Goal: Task Accomplishment & Management: Manage account settings

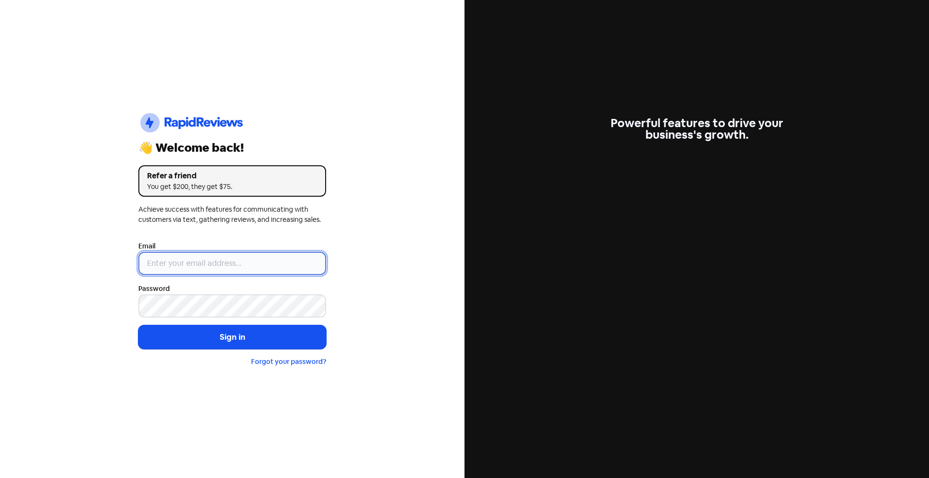
click at [238, 265] on input "email" at bounding box center [232, 263] width 188 height 23
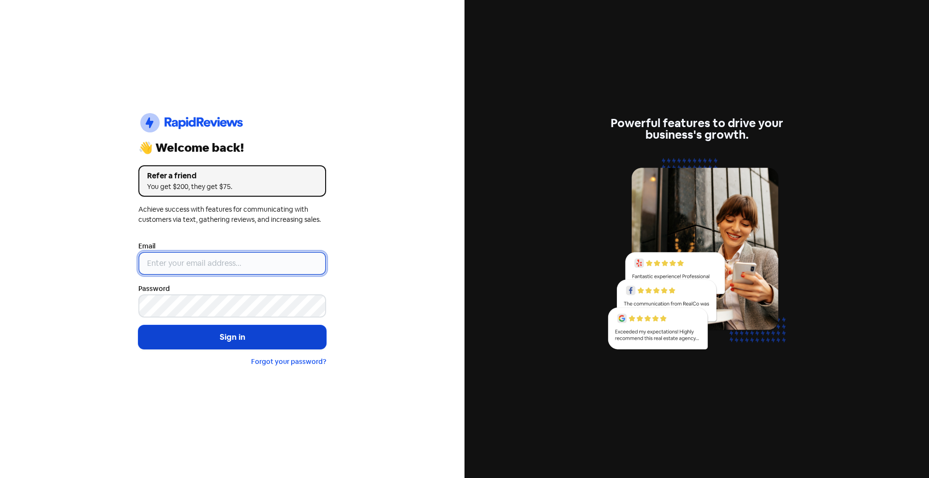
type input "[PERSON_NAME][EMAIL_ADDRESS][PERSON_NAME][DOMAIN_NAME]"
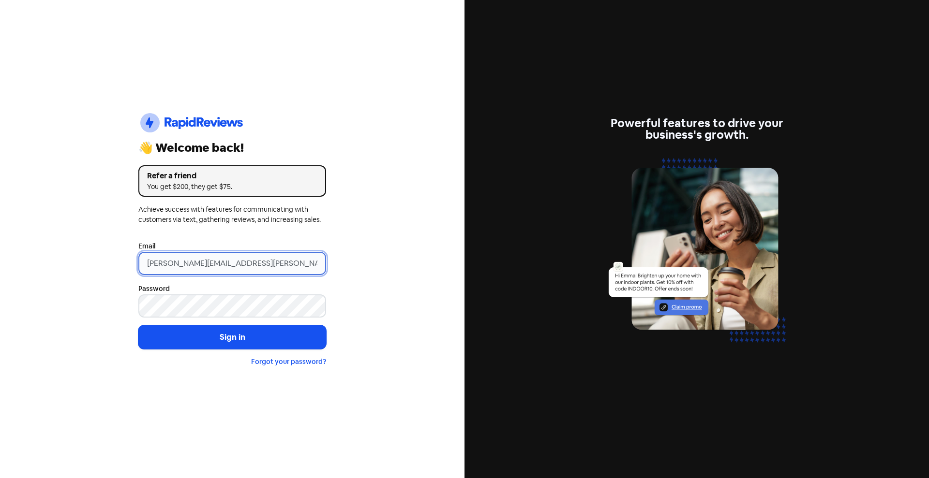
click at [236, 257] on input "[PERSON_NAME][EMAIL_ADDRESS][PERSON_NAME][DOMAIN_NAME]" at bounding box center [232, 263] width 188 height 23
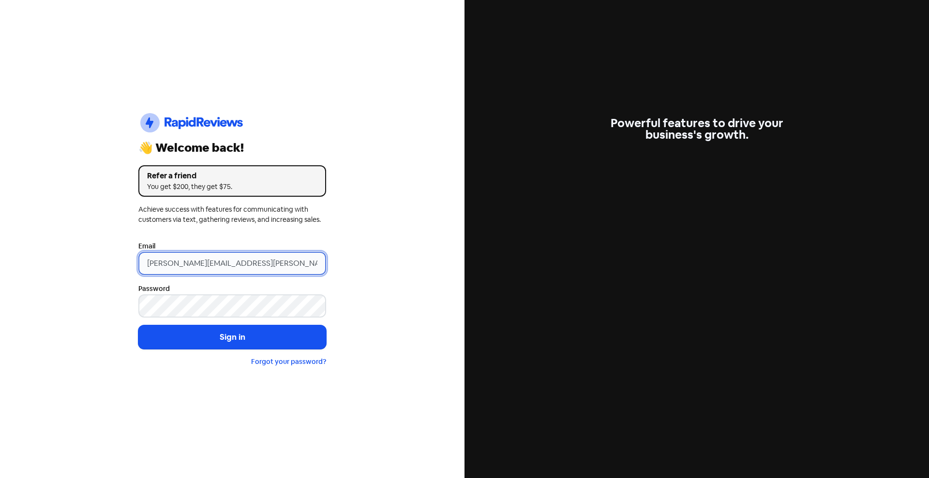
drag, startPoint x: 231, startPoint y: 263, endPoint x: 130, endPoint y: 266, distance: 101.6
click at [130, 265] on div "Icon For Thunder-circle 👋 Welcome back! Refer a friend You get $200, they get $…" at bounding box center [232, 239] width 464 height 478
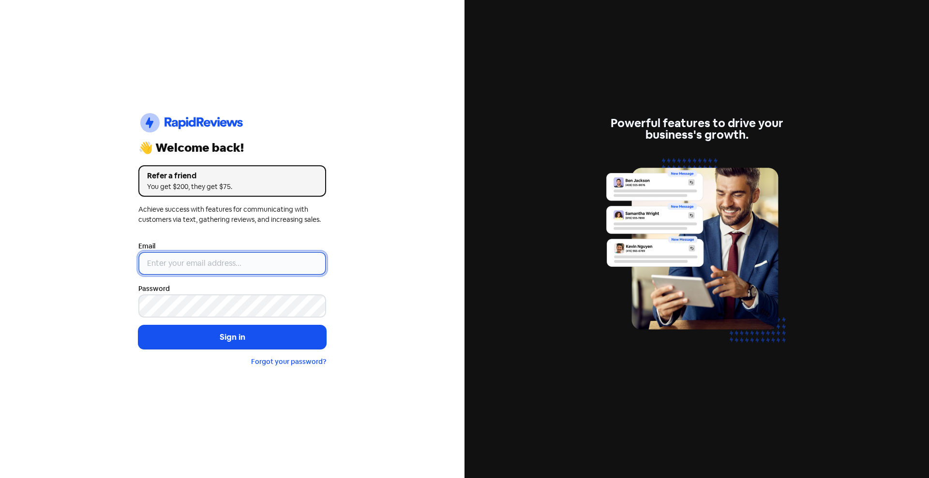
click at [167, 265] on input "email" at bounding box center [232, 263] width 188 height 23
type input "[EMAIL_ADDRESS][DOMAIN_NAME]"
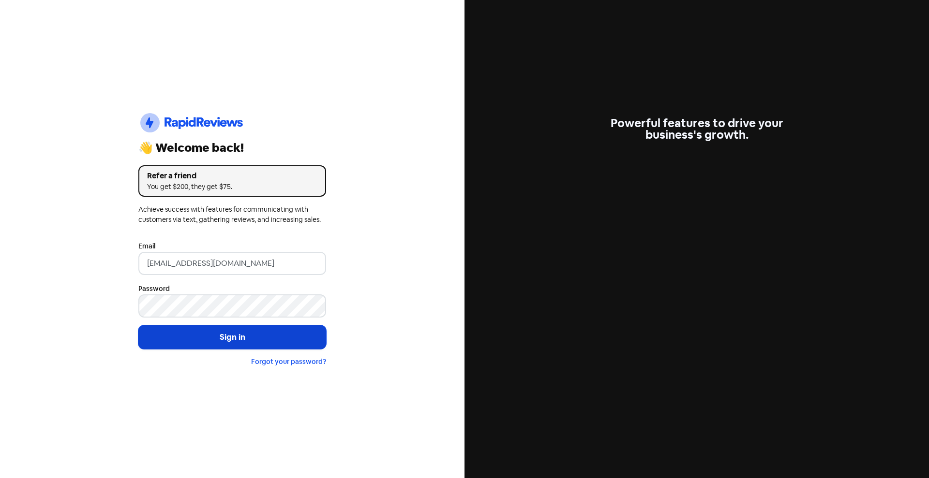
click at [274, 334] on button "Sign in" at bounding box center [232, 337] width 188 height 24
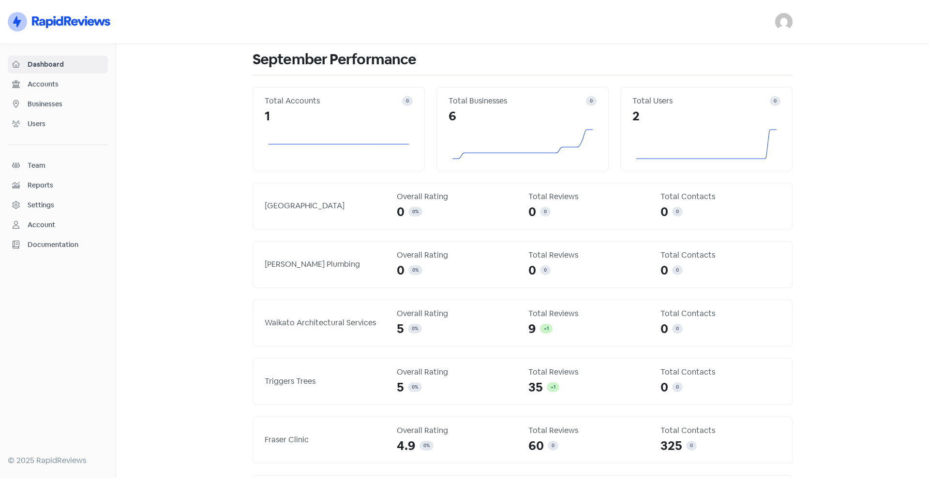
click at [56, 102] on span "Businesses" at bounding box center [66, 104] width 76 height 10
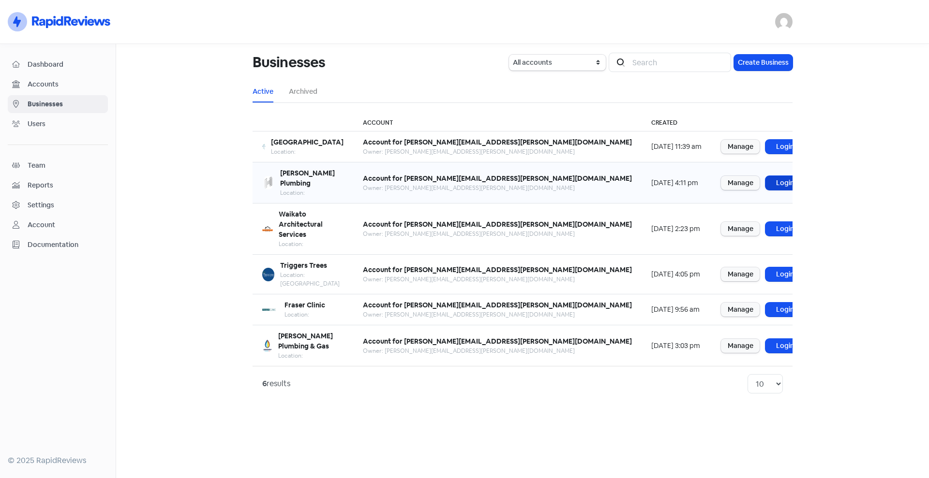
click at [765, 179] on link "Login" at bounding box center [784, 183] width 39 height 14
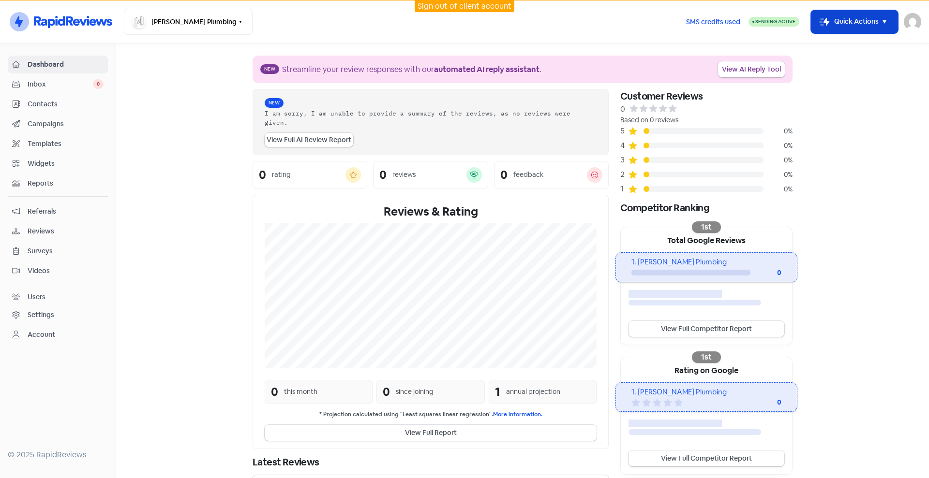
click at [888, 25] on icon "button" at bounding box center [884, 22] width 12 height 12
drag, startPoint x: 867, startPoint y: 236, endPoint x: 867, endPoint y: 228, distance: 8.2
click at [867, 230] on section "New Streamline your review responses with our automated AI reply assistant . Vi…" at bounding box center [522, 273] width 812 height 459
click at [33, 327] on link "Account" at bounding box center [58, 335] width 100 height 18
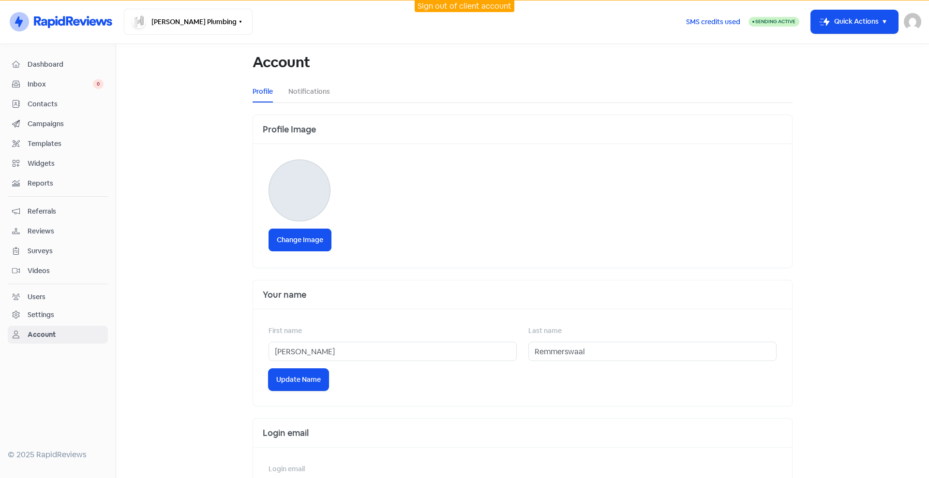
click at [64, 316] on div "Settings" at bounding box center [57, 315] width 91 height 11
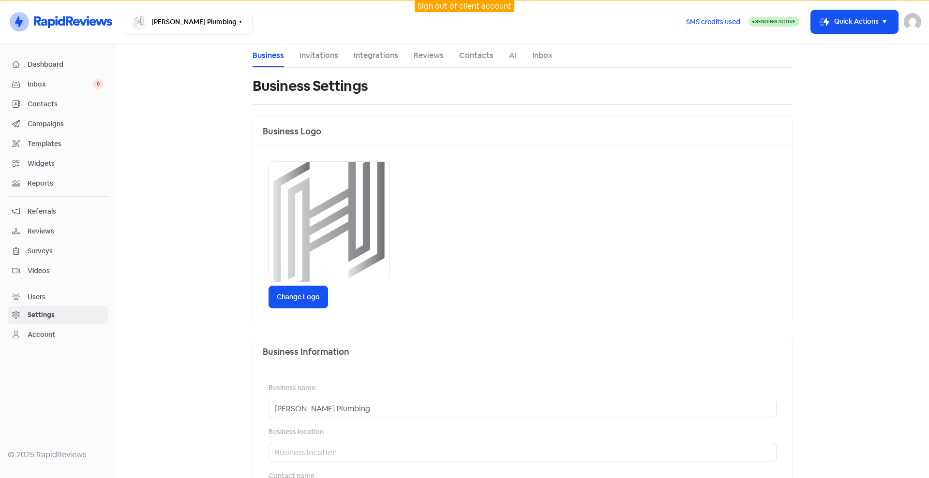
click at [53, 67] on span "Dashboard" at bounding box center [66, 64] width 76 height 10
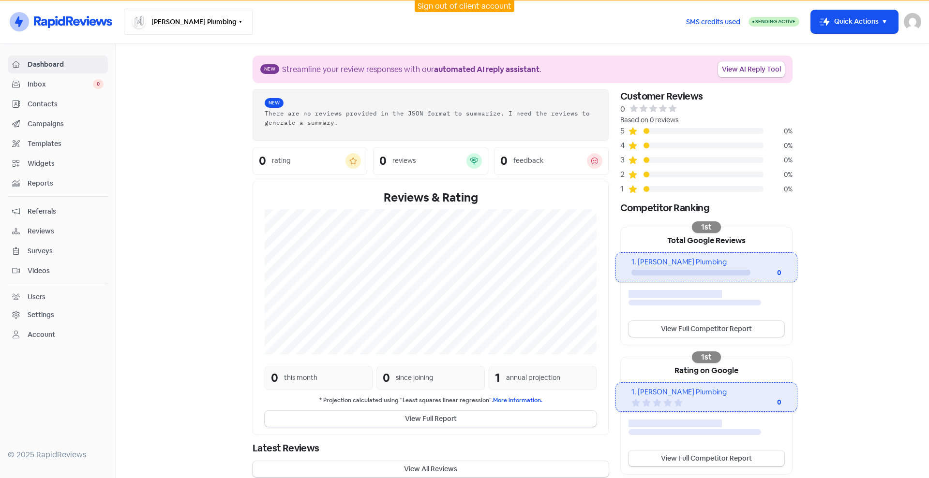
click at [205, 27] on button "[PERSON_NAME] Plumbing" at bounding box center [188, 22] width 129 height 26
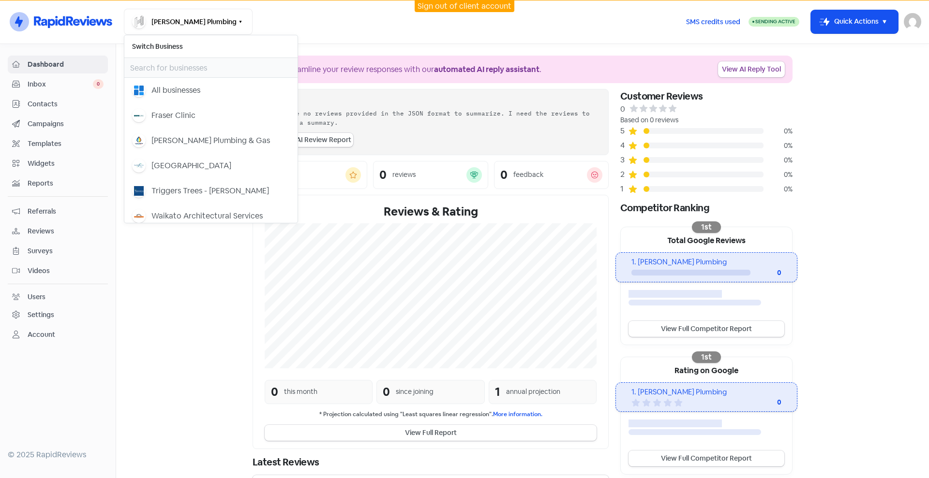
click at [161, 328] on section "New Streamline your review responses with our automated AI reply assistant . Vi…" at bounding box center [522, 273] width 812 height 459
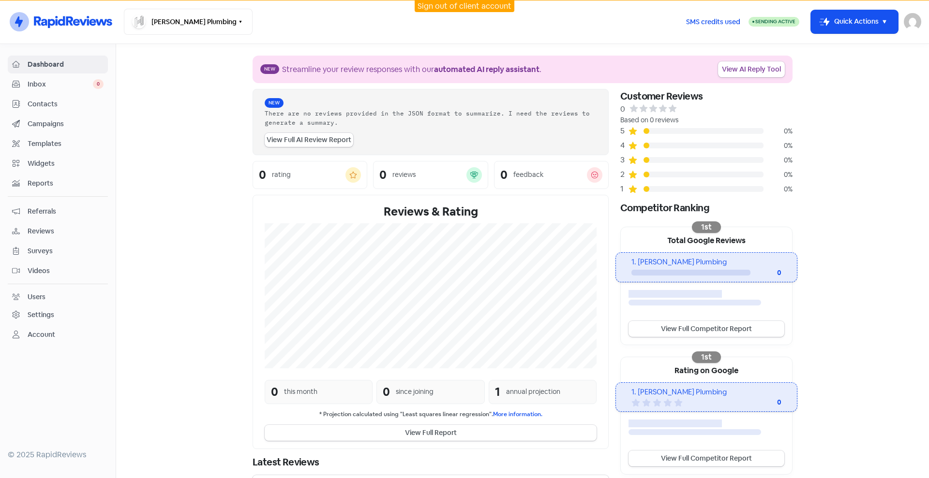
click at [842, 337] on section "New Streamline your review responses with our automated AI reply assistant . Vi…" at bounding box center [522, 273] width 812 height 459
click at [915, 23] on img at bounding box center [911, 21] width 17 height 17
click at [161, 266] on section "New Streamline your review responses with our automated AI reply assistant . Vi…" at bounding box center [522, 273] width 812 height 459
click at [741, 76] on link "View AI Reply Tool" at bounding box center [751, 69] width 67 height 16
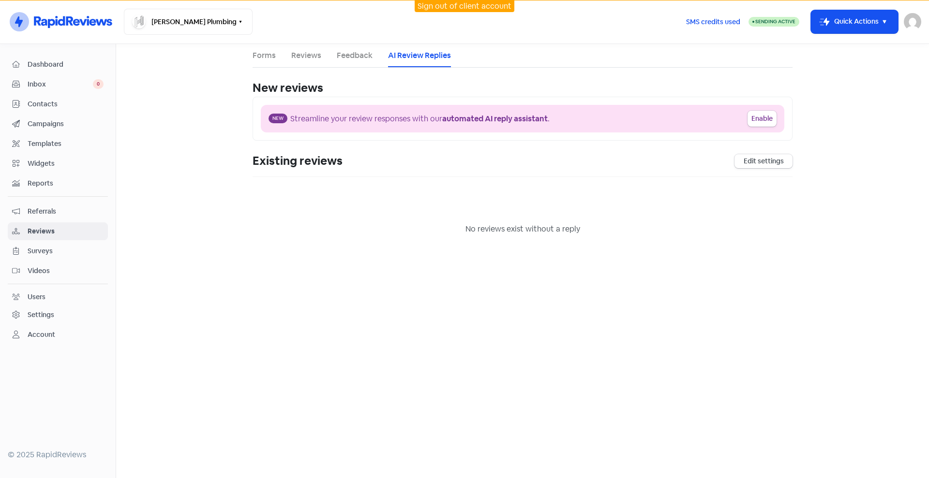
click at [49, 24] on icon at bounding box center [51, 23] width 7 height 9
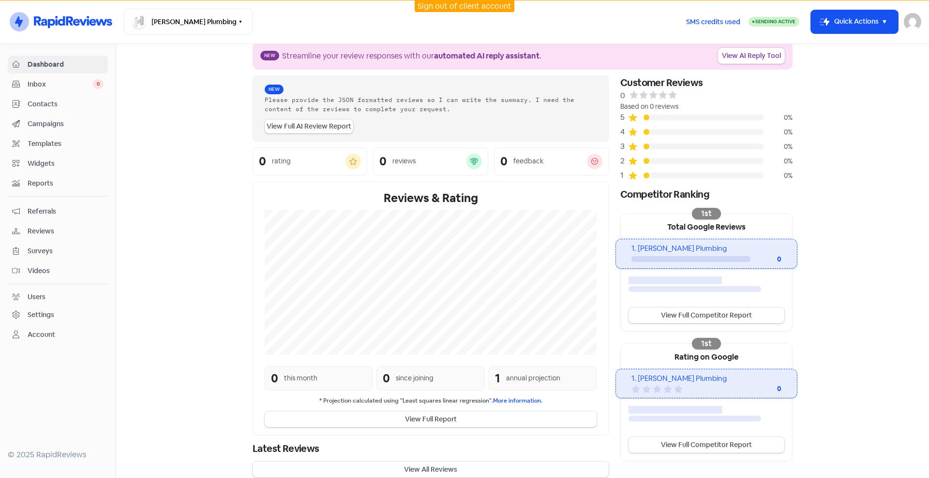
scroll to position [25, 0]
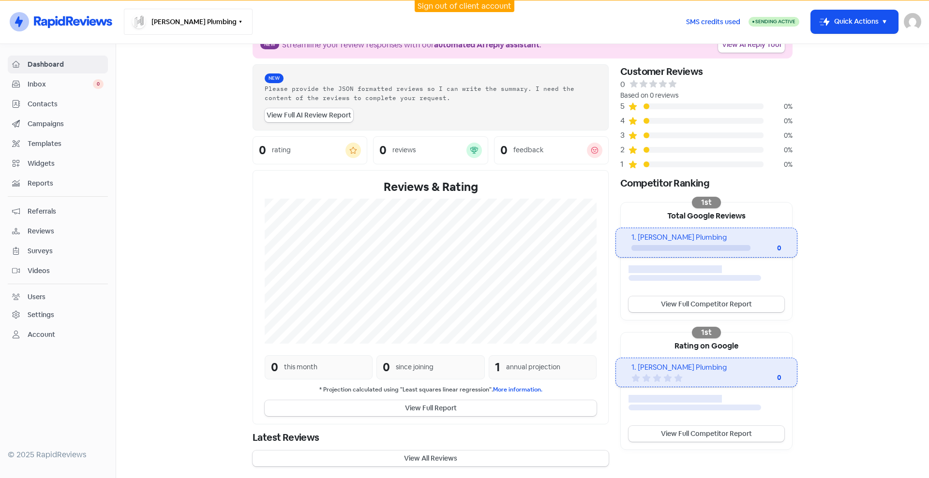
click at [175, 24] on button "Hodgson Plumbing" at bounding box center [188, 22] width 129 height 26
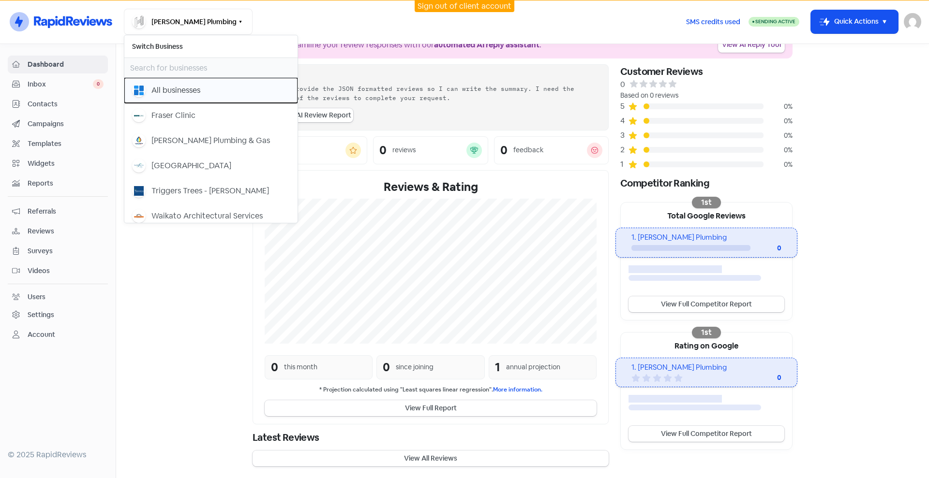
click at [169, 90] on div "All businesses" at bounding box center [175, 91] width 49 height 12
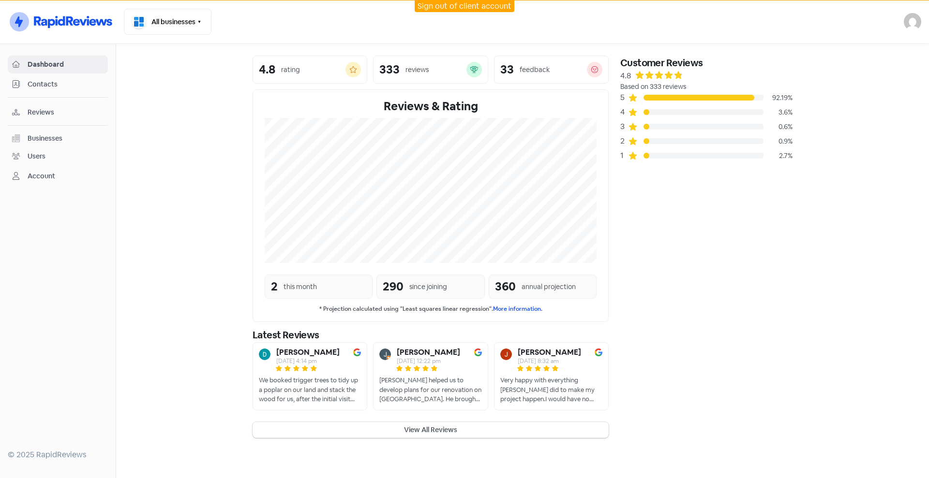
click at [41, 176] on div "Account" at bounding box center [42, 176] width 28 height 10
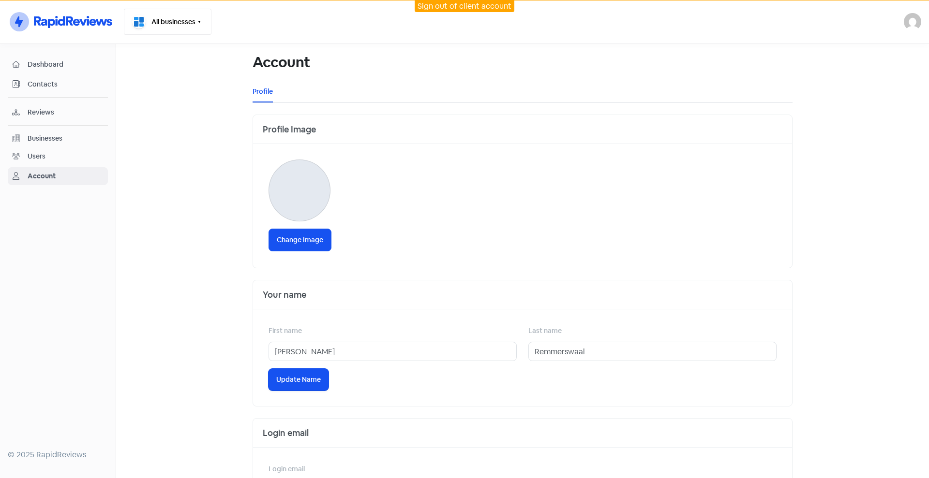
click at [208, 23] on button "All businesses" at bounding box center [168, 22] width 88 height 26
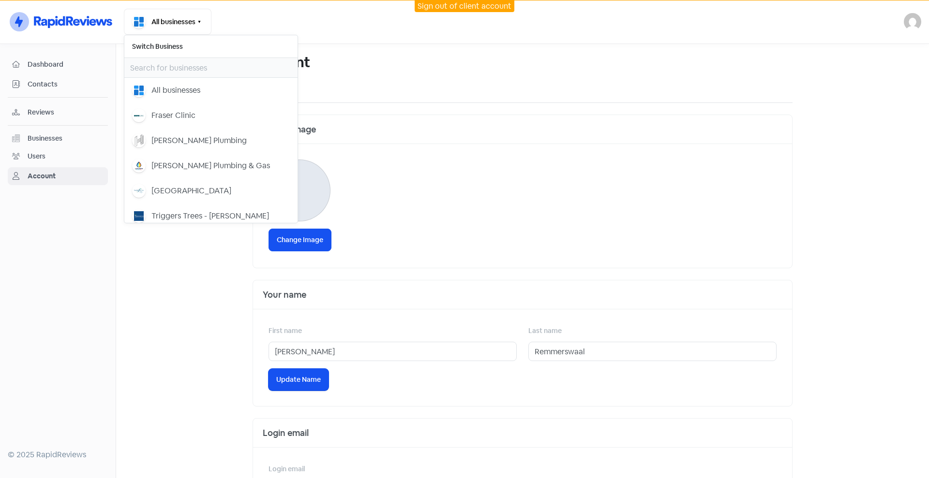
drag, startPoint x: 886, startPoint y: 34, endPoint x: 896, endPoint y: 31, distance: 9.8
click at [886, 34] on div "All businesses Switch Business All businesses Fraser Clinic [PERSON_NAME] Plumb…" at bounding box center [511, 22] width 774 height 26
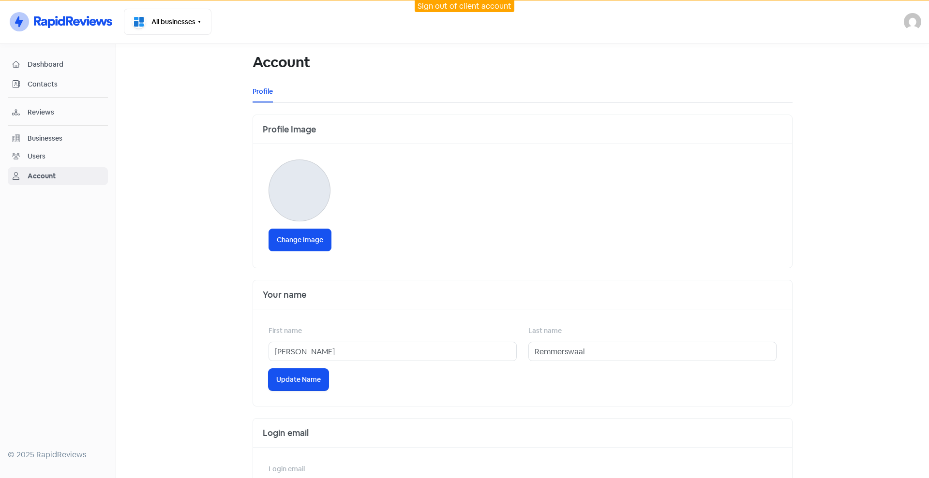
click at [905, 21] on img at bounding box center [911, 21] width 17 height 17
click at [869, 56] on div "Unknown" at bounding box center [812, 53] width 193 height 10
click at [685, 54] on div "Account" at bounding box center [516, 62] width 528 height 31
click at [39, 176] on div "Account" at bounding box center [42, 176] width 28 height 10
click at [41, 159] on div "Users" at bounding box center [37, 156] width 18 height 10
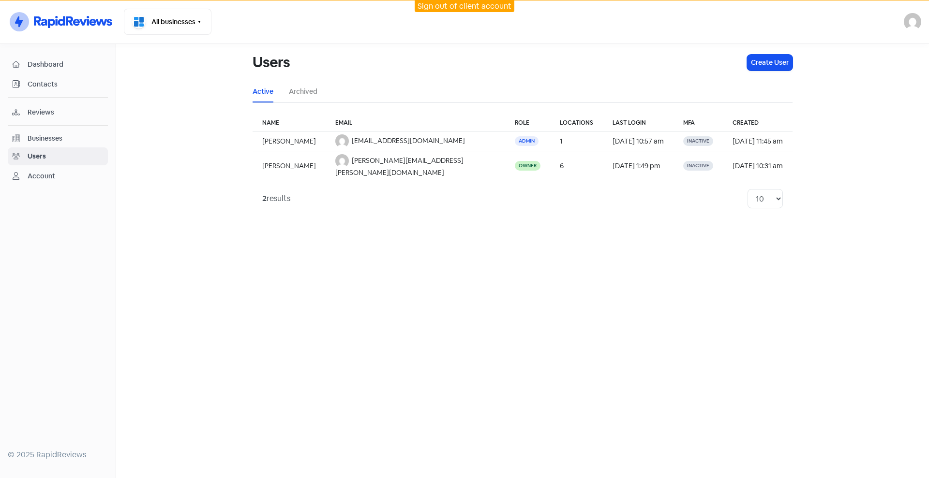
click at [51, 136] on div "Businesses" at bounding box center [45, 138] width 35 height 10
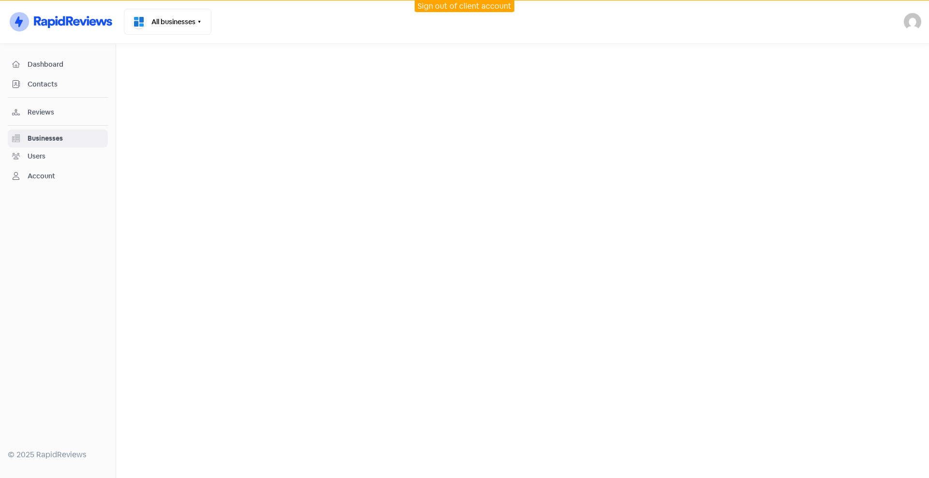
select select "12_months"
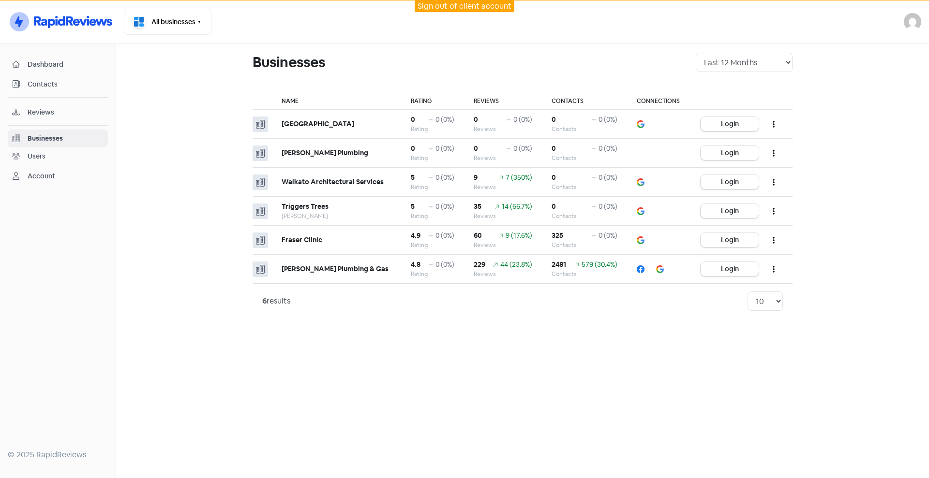
click at [39, 107] on span "Reviews" at bounding box center [66, 112] width 76 height 10
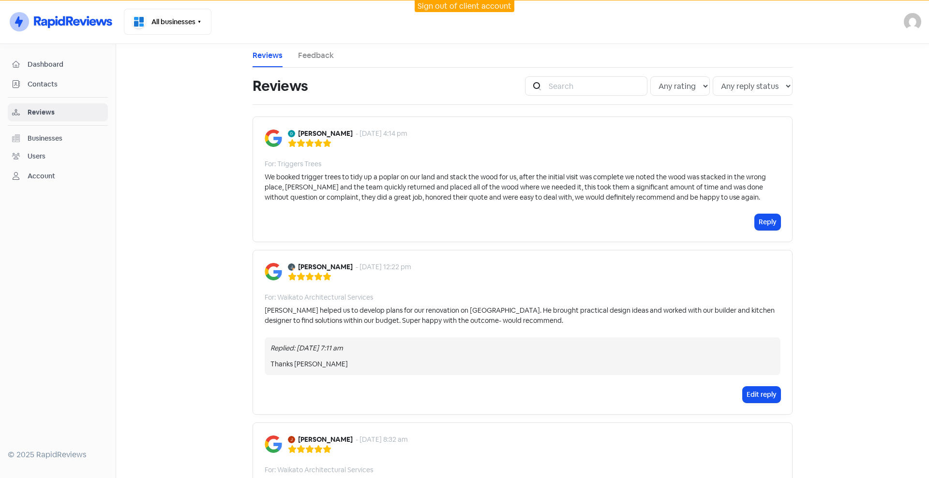
click at [335, 62] on ul "Reviews Feedback" at bounding box center [522, 56] width 540 height 24
click at [313, 52] on link "Feedback" at bounding box center [316, 56] width 36 height 12
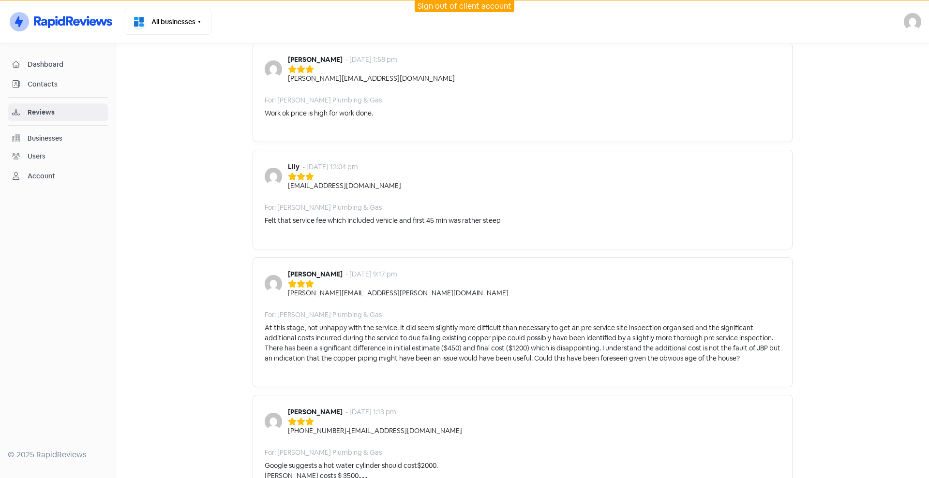
scroll to position [423, 0]
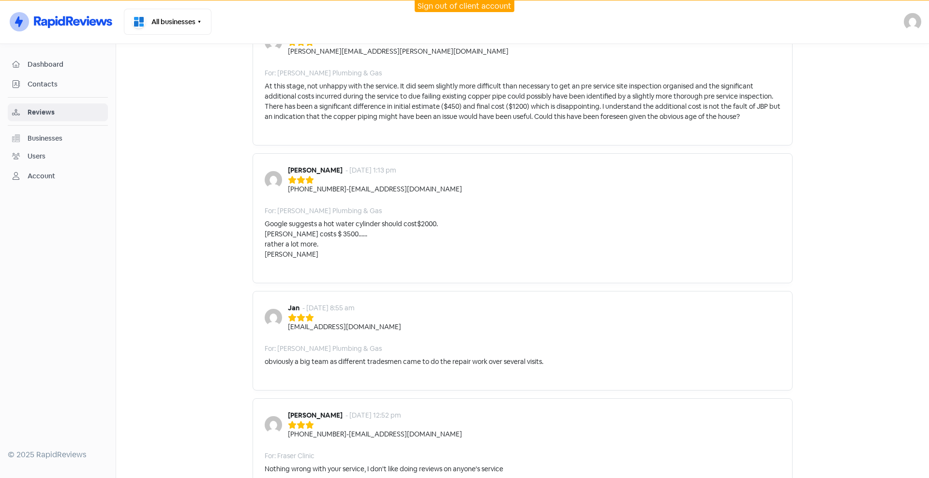
click at [38, 86] on span "Contacts" at bounding box center [66, 84] width 76 height 10
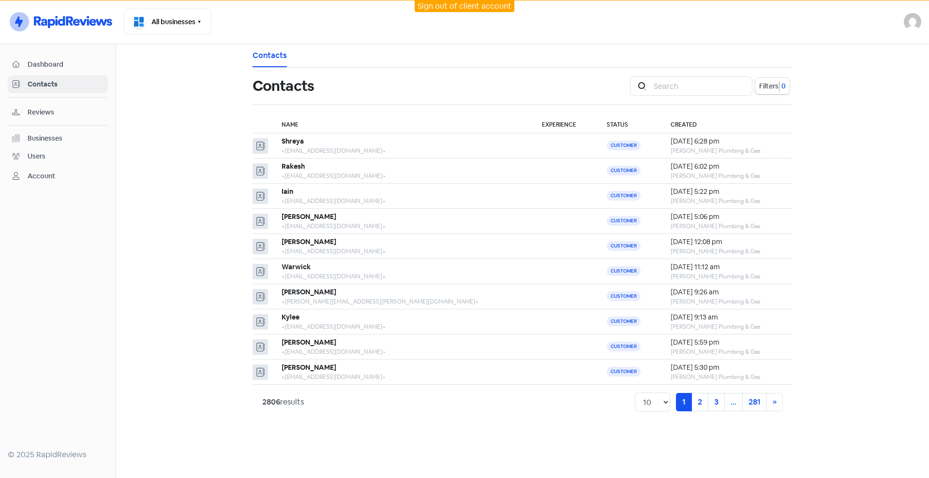
click at [75, 68] on span "Dashboard" at bounding box center [66, 64] width 76 height 10
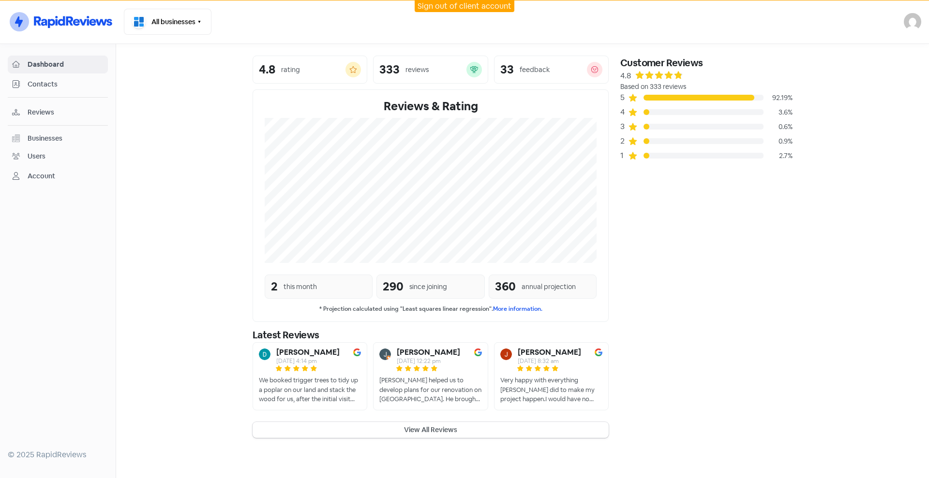
click at [479, 10] on link "Sign out of client account" at bounding box center [464, 6] width 94 height 10
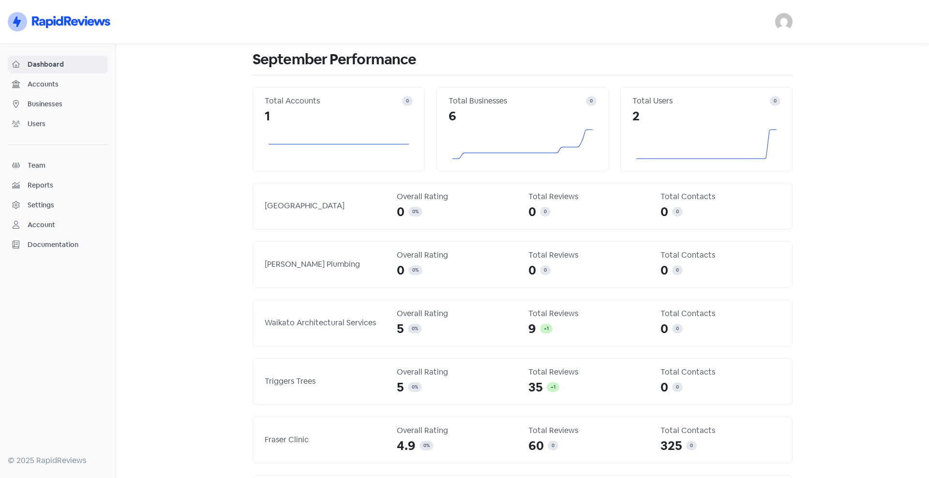
click at [50, 163] on span "Team" at bounding box center [66, 166] width 76 height 10
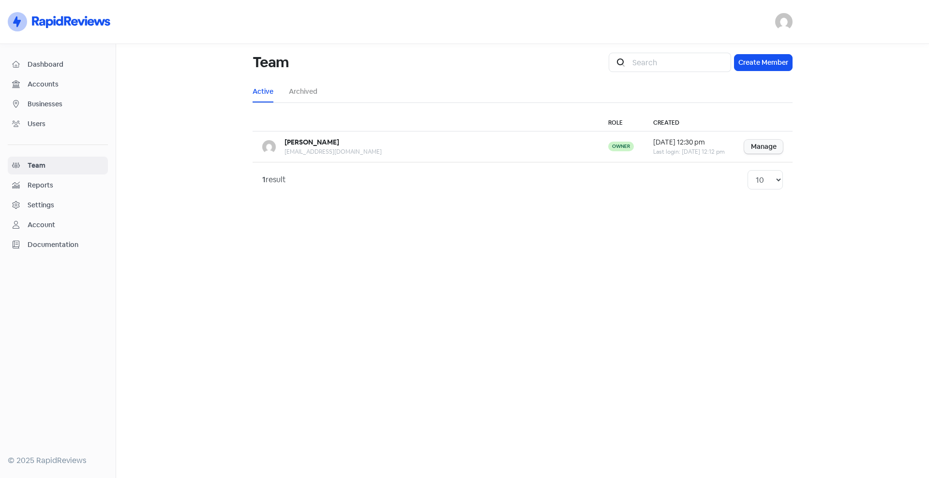
click at [48, 228] on div "Account" at bounding box center [42, 225] width 28 height 10
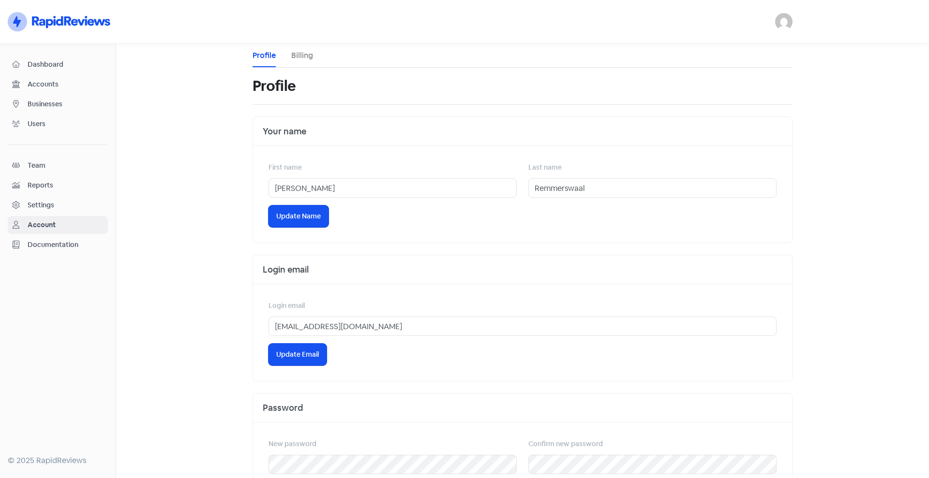
click at [52, 207] on div "Settings" at bounding box center [41, 205] width 27 height 10
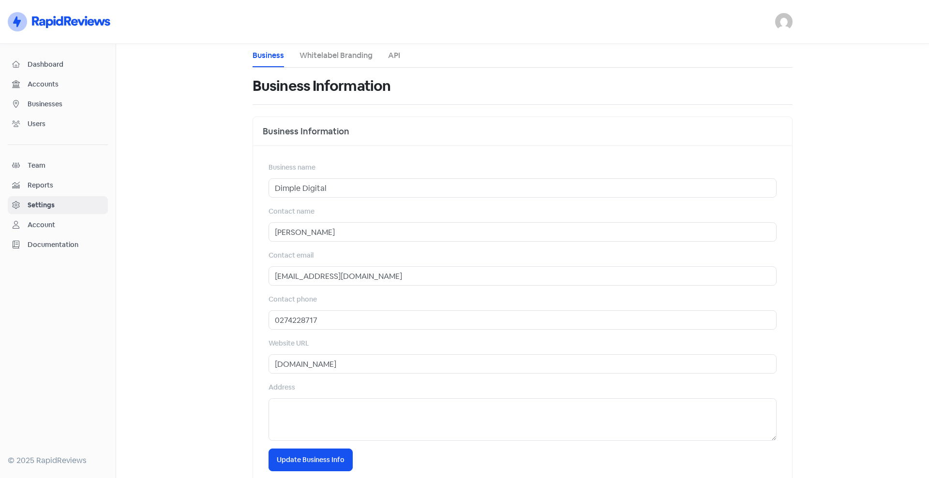
click at [395, 64] on li "API" at bounding box center [394, 55] width 12 height 23
click at [388, 55] on link "API" at bounding box center [394, 56] width 12 height 12
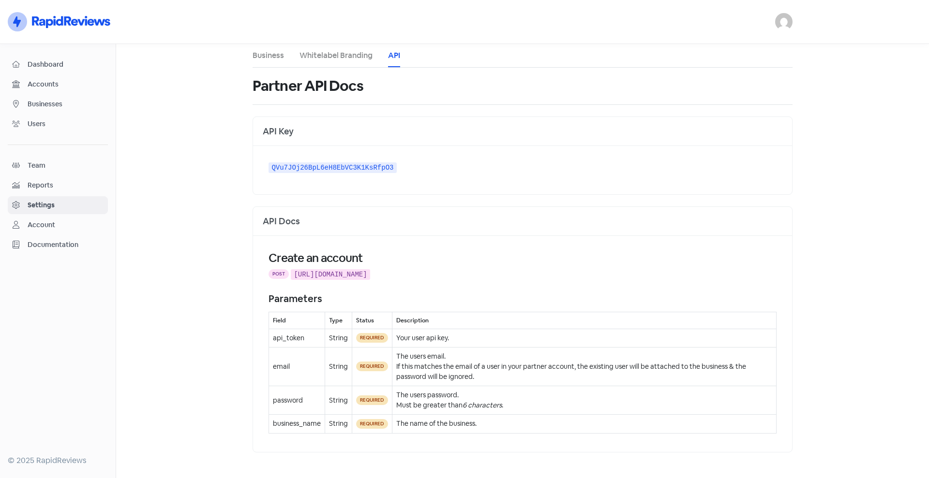
click at [56, 460] on div "© 2025 RapidReviews" at bounding box center [58, 461] width 100 height 12
click at [55, 168] on span "Team" at bounding box center [66, 166] width 76 height 10
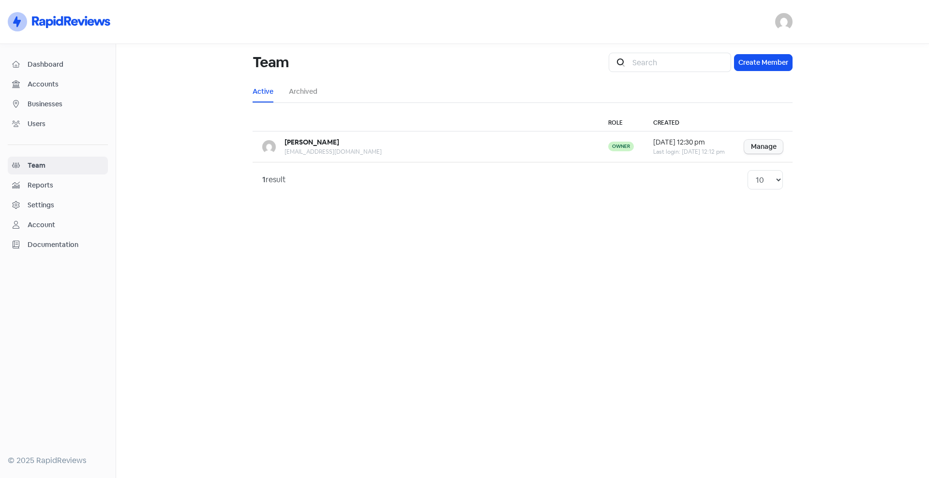
click at [54, 121] on span "Users" at bounding box center [66, 124] width 76 height 10
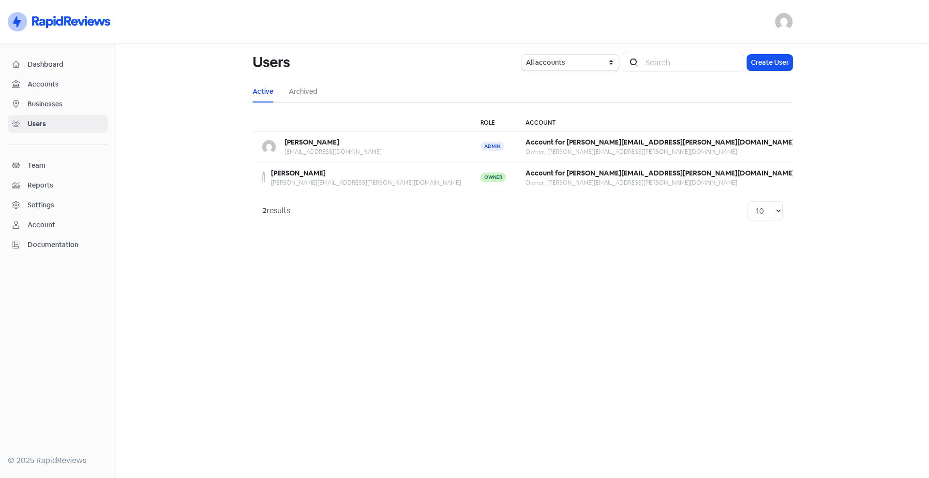
click at [50, 82] on span "Accounts" at bounding box center [66, 84] width 76 height 10
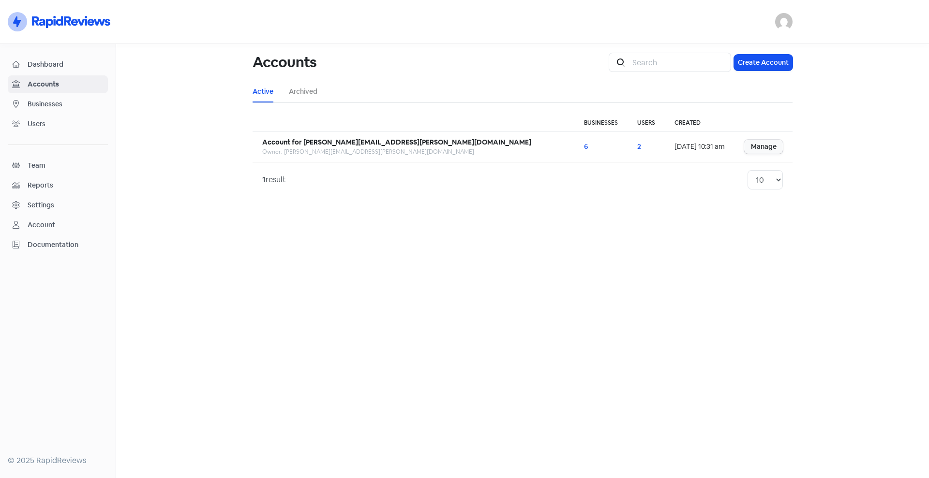
click at [73, 63] on span "Dashboard" at bounding box center [66, 64] width 76 height 10
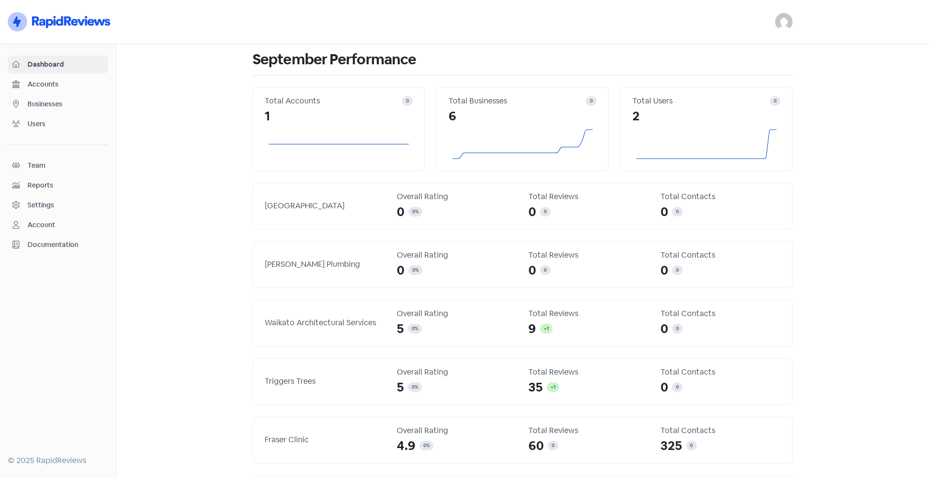
click at [784, 15] on img at bounding box center [783, 21] width 17 height 17
click at [106, 374] on div "Dashboard Accounts Businesses Users Team Reports Settings Account Documentation" at bounding box center [58, 255] width 100 height 399
click at [81, 29] on div "Icon For Thunder-circle" at bounding box center [58, 21] width 104 height 23
click at [66, 86] on span "Accounts" at bounding box center [66, 84] width 76 height 10
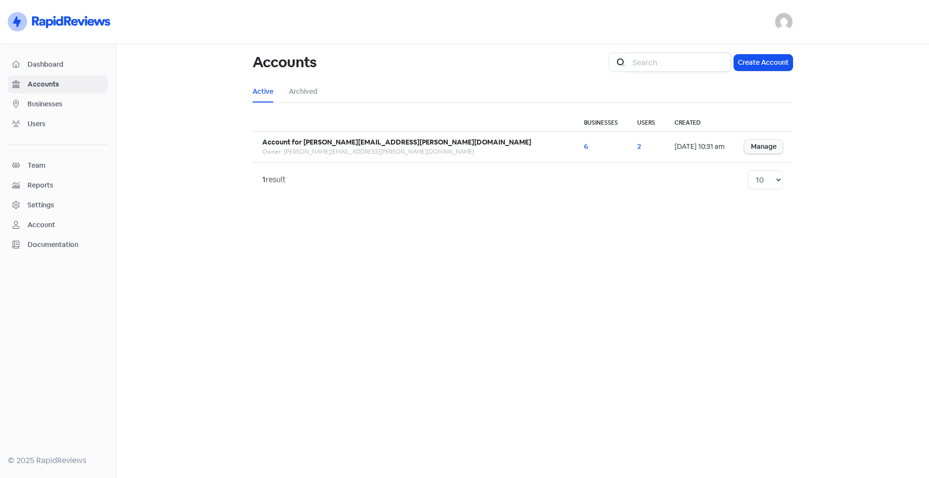
click at [731, 56] on input "search" at bounding box center [678, 62] width 104 height 19
click at [752, 60] on button "Create Account" at bounding box center [763, 63] width 59 height 16
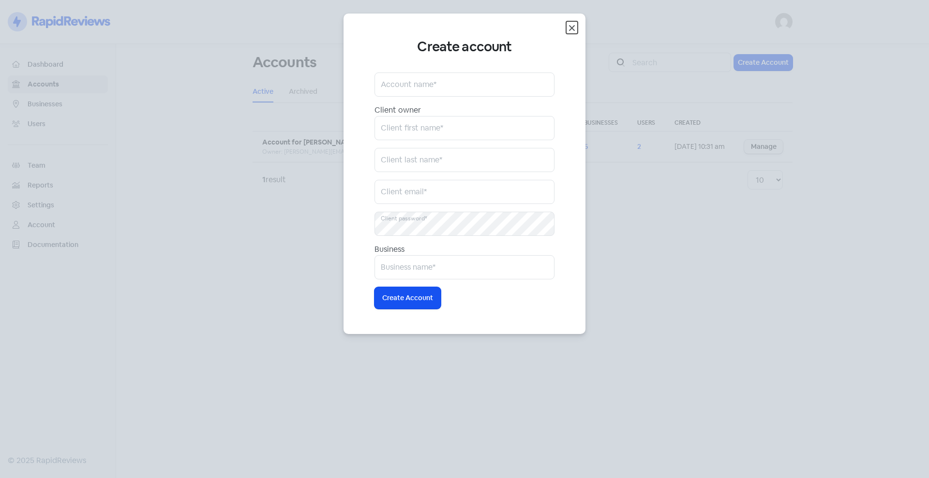
click at [571, 27] on icon "button" at bounding box center [572, 28] width 6 height 6
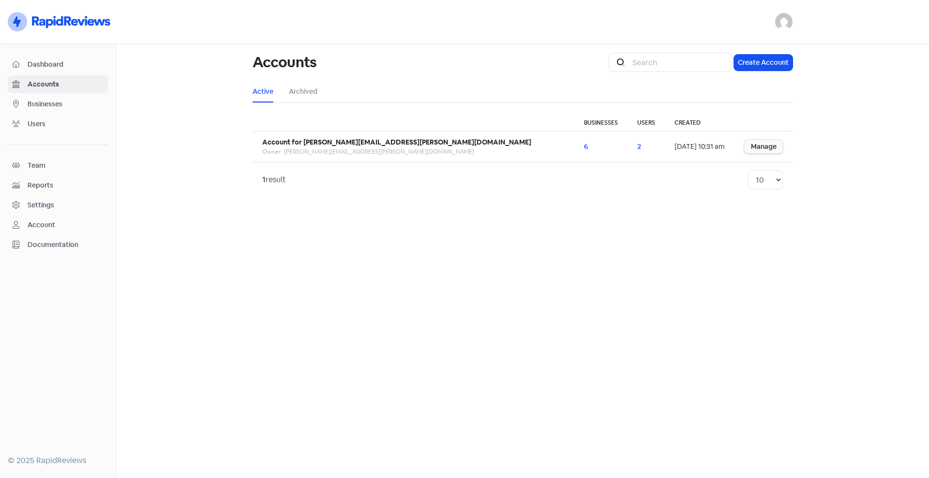
click at [42, 103] on span "Businesses" at bounding box center [66, 104] width 76 height 10
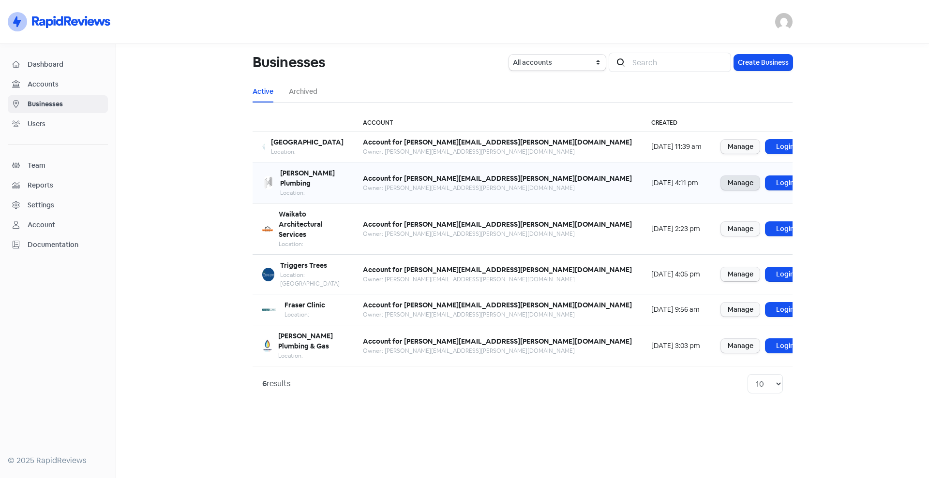
click at [721, 182] on link "Manage" at bounding box center [740, 183] width 39 height 14
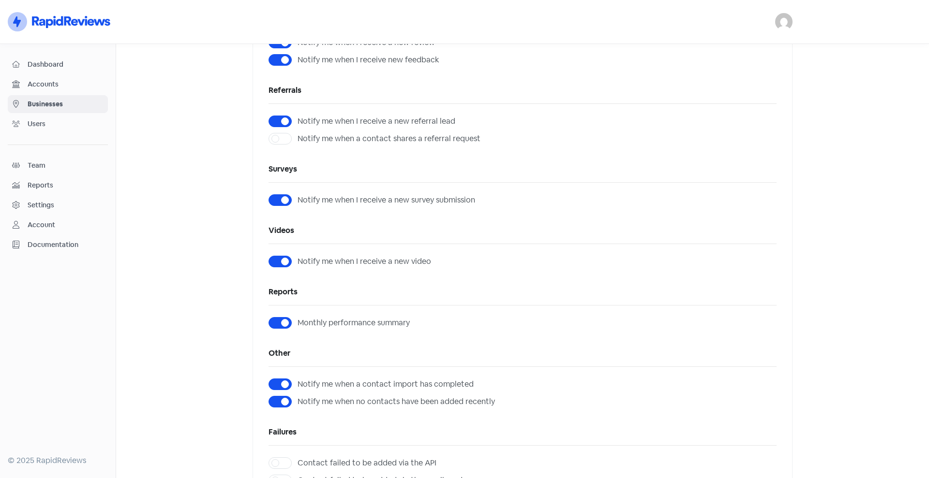
scroll to position [161, 0]
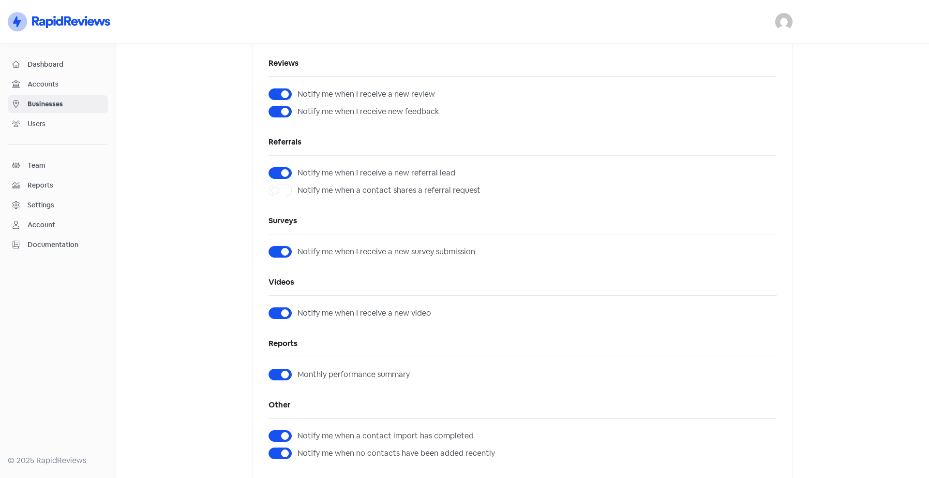
click at [56, 87] on span "Accounts" at bounding box center [66, 84] width 76 height 10
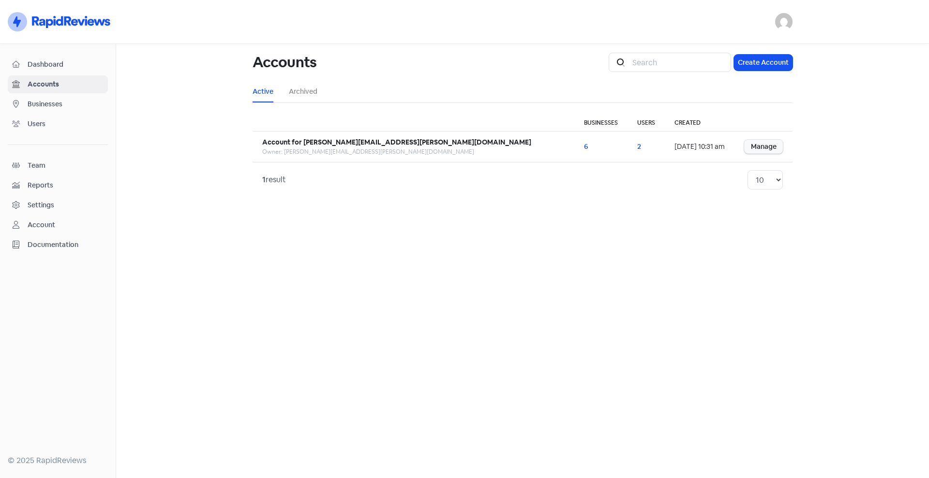
click at [57, 115] on link "Users" at bounding box center [58, 124] width 100 height 18
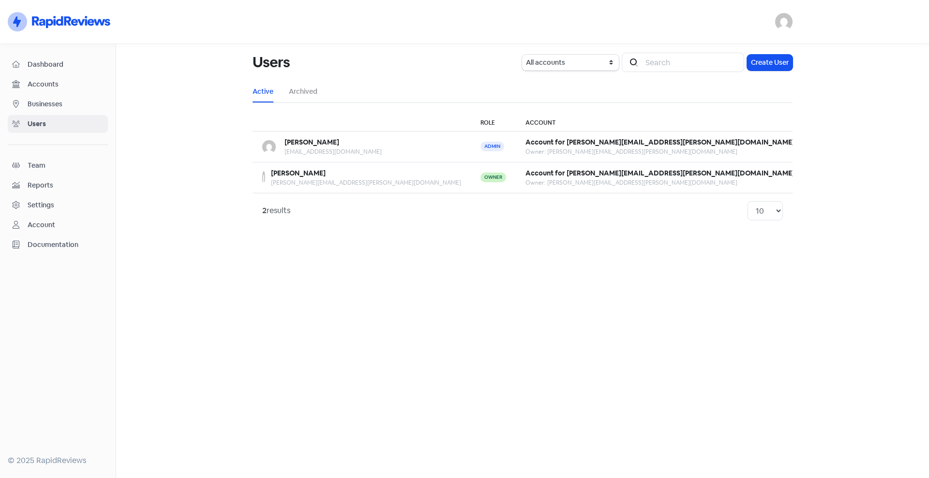
click at [65, 104] on span "Businesses" at bounding box center [66, 104] width 76 height 10
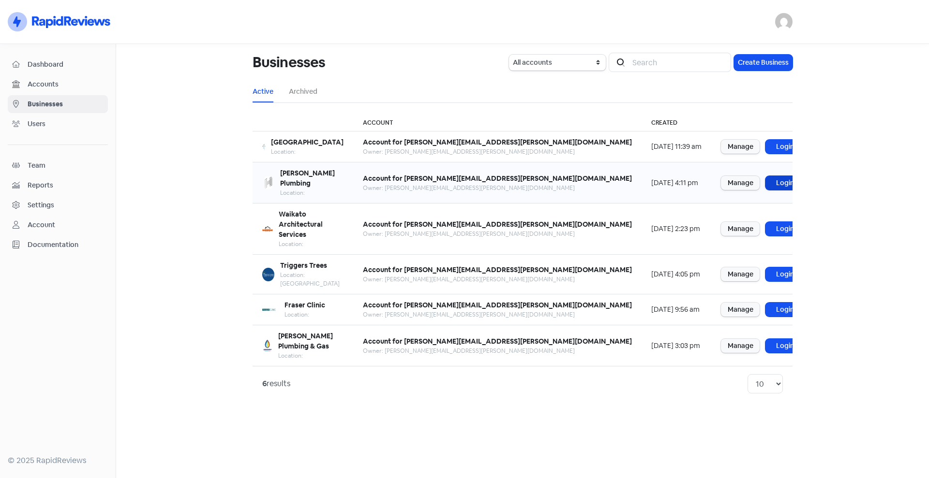
click at [765, 177] on link "Login" at bounding box center [784, 183] width 39 height 14
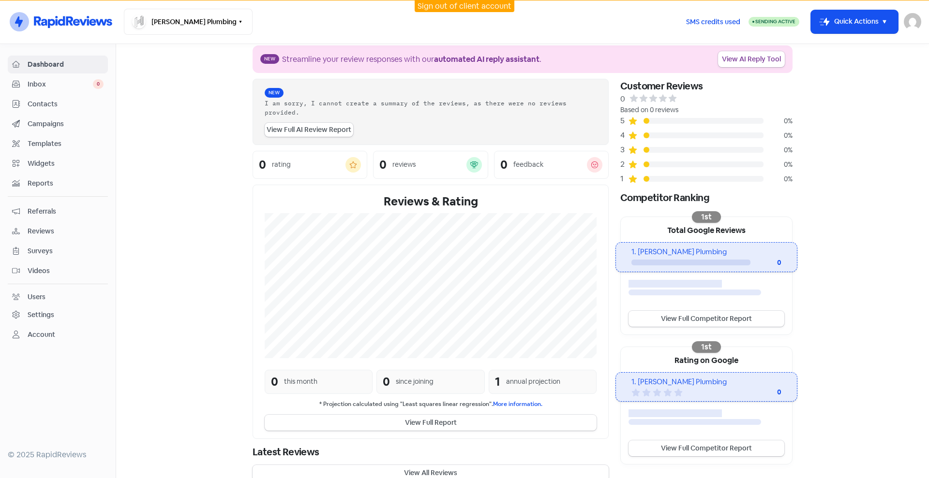
scroll to position [15, 0]
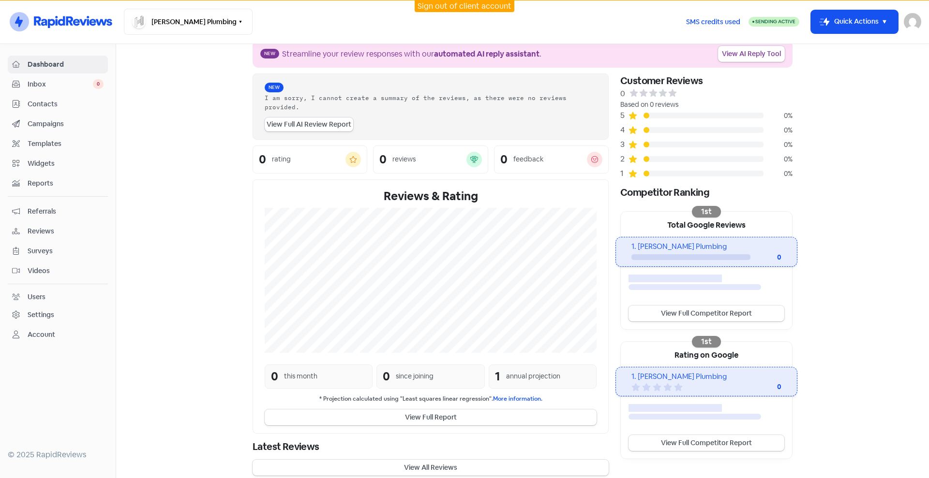
click at [825, 339] on section "New Streamline your review responses with our automated AI reply assistant . Vi…" at bounding box center [522, 258] width 812 height 459
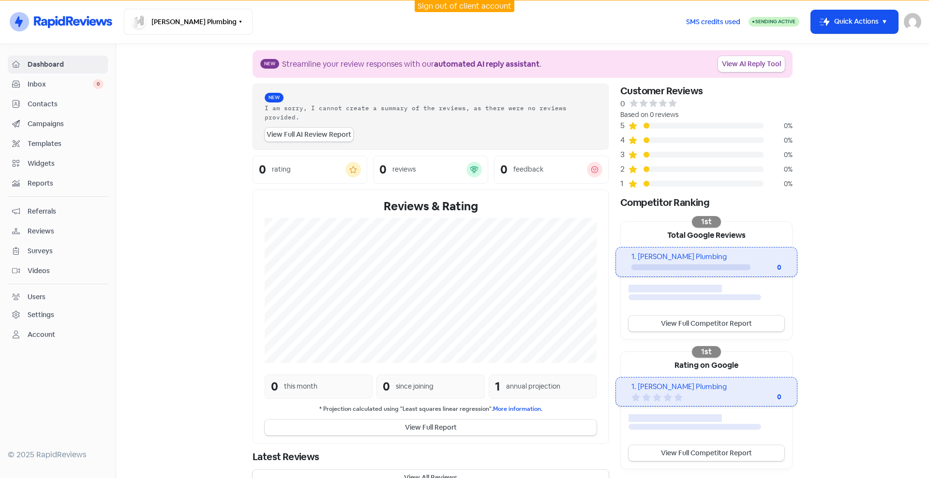
scroll to position [0, 0]
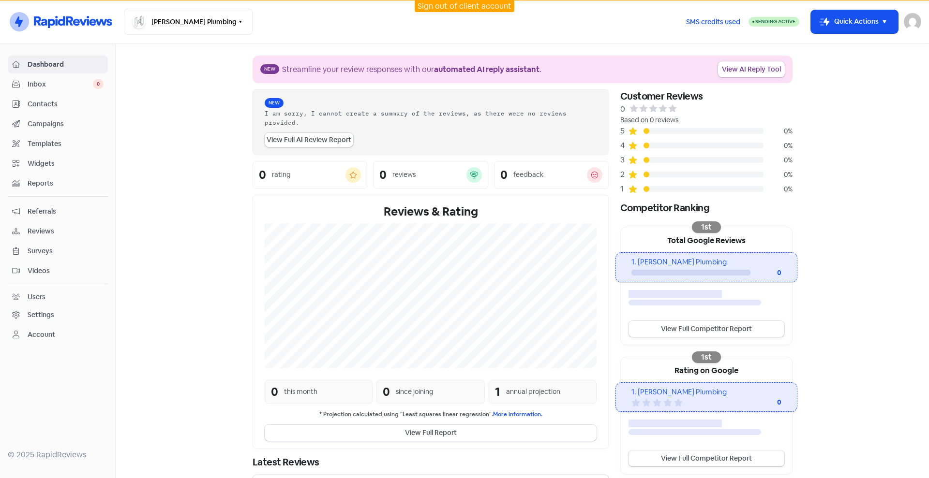
click at [50, 316] on div "Settings" at bounding box center [41, 315] width 27 height 10
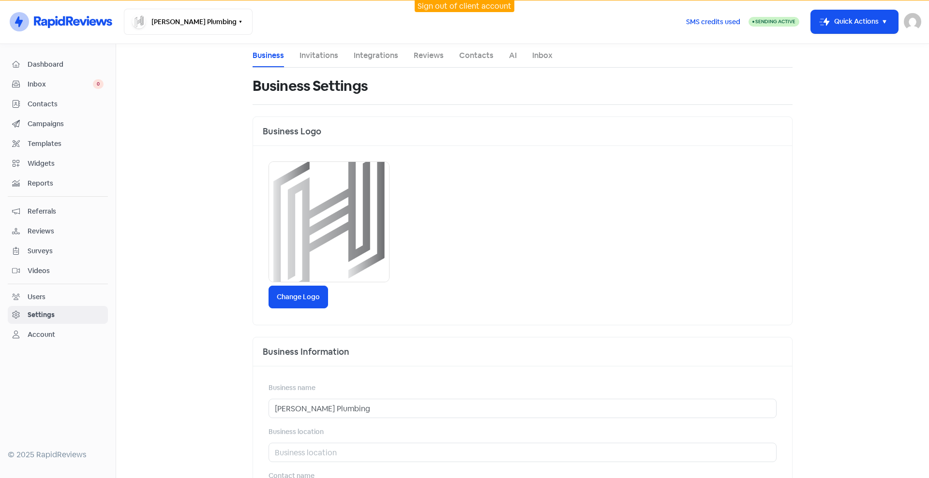
click at [365, 59] on link "Integrations" at bounding box center [376, 56] width 44 height 12
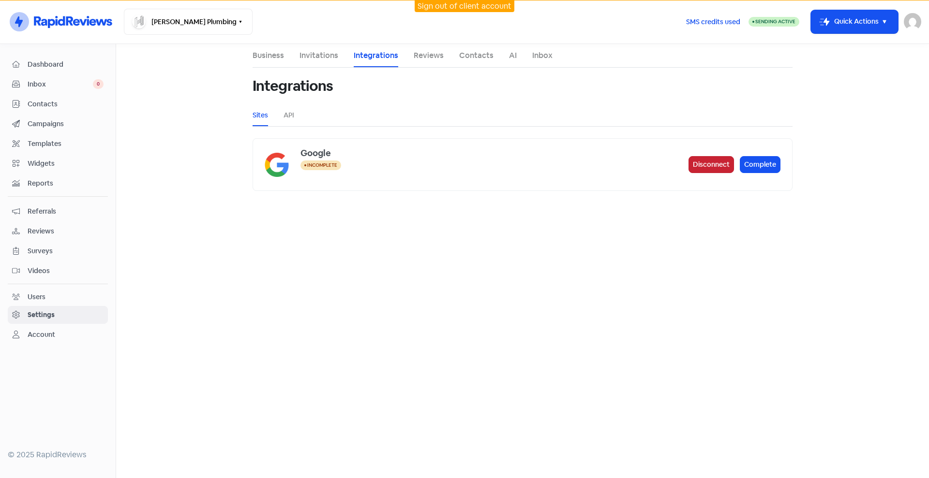
click at [713, 163] on button "Disconnect" at bounding box center [710, 164] width 45 height 17
click at [761, 164] on button "Connect" at bounding box center [762, 164] width 36 height 17
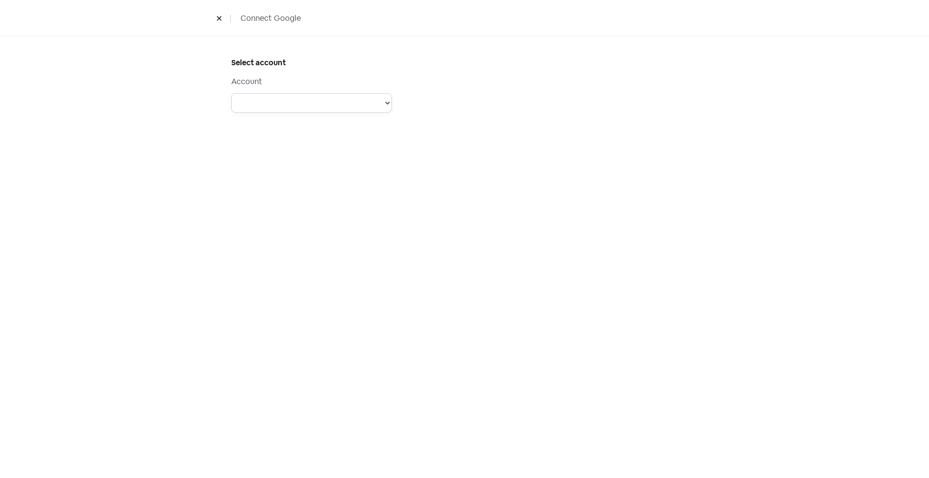
click at [360, 106] on select "Account: Support @Dimple - Type: PERSONAL - Role: Account: Physio Direct - Type…" at bounding box center [311, 102] width 161 height 19
select select "[object Object]"
click at [231, 93] on select "Account: Support @Dimple - Type: PERSONAL - Role: Account: Physio Direct - Type…" at bounding box center [311, 102] width 161 height 19
select select
click at [321, 174] on select "Steens Tool and Die PeopleHQ Lakes Consultancy [GEOGRAPHIC_DATA] [PERSON_NAME] …" at bounding box center [311, 171] width 161 height 19
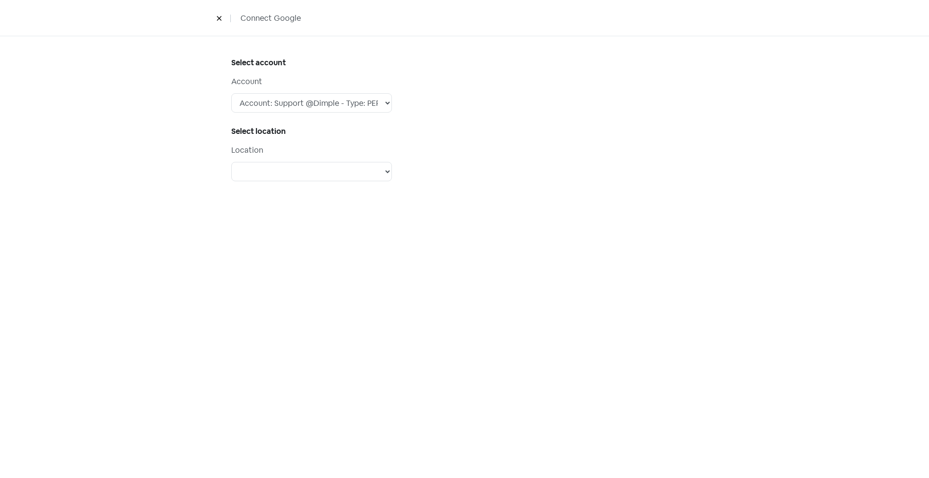
click at [478, 178] on div at bounding box center [583, 132] width 239 height 153
click at [213, 20] on button at bounding box center [219, 18] width 15 height 17
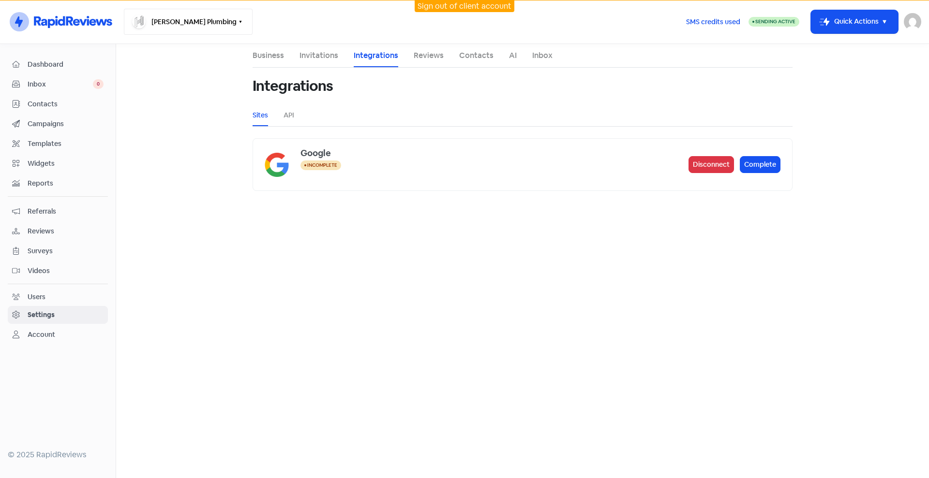
click at [180, 19] on button "[PERSON_NAME] Plumbing" at bounding box center [188, 22] width 129 height 26
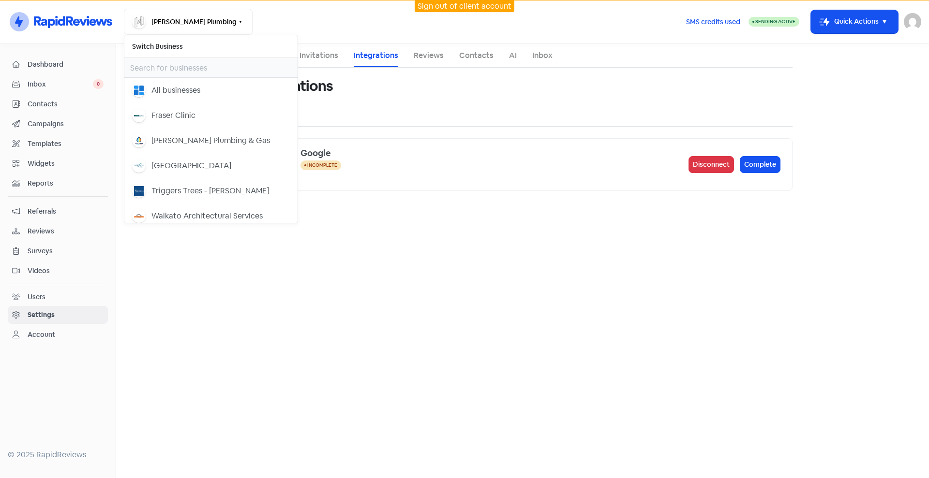
click at [372, 387] on main "Business Invitations Integrations Reviews Contacts AI Inbox Integrations Sites …" at bounding box center [522, 261] width 812 height 434
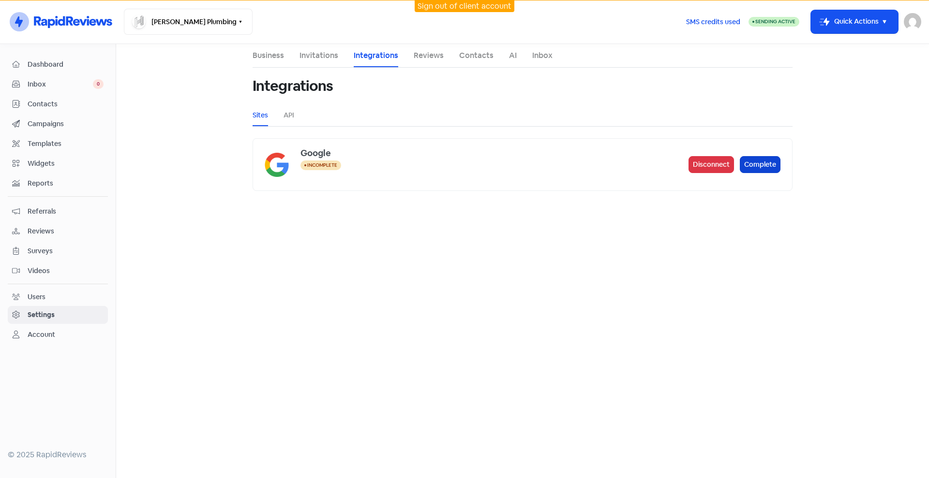
click at [770, 164] on button "Complete" at bounding box center [759, 164] width 41 height 17
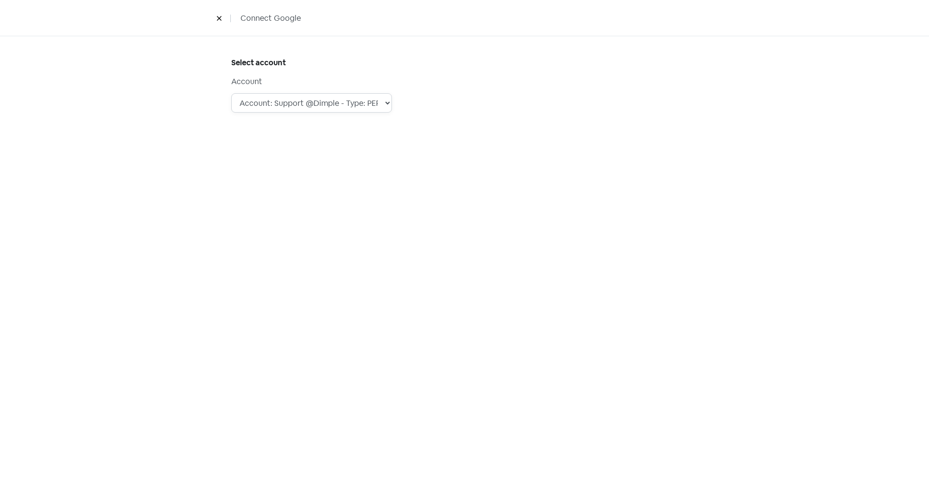
click at [369, 98] on select "Account: Support @Dimple - Type: PERSONAL - Role: Account: Physio Direct - Type…" at bounding box center [311, 102] width 161 height 19
click at [231, 93] on select "Account: Support @Dimple - Type: PERSONAL - Role: Account: Physio Direct - Type…" at bounding box center [311, 102] width 161 height 19
click at [490, 143] on div "Select account Account Account: Support @Dimple - Type: PERSONAL - Role: Accoun…" at bounding box center [464, 97] width 505 height 123
click at [279, 17] on span "Connect Google" at bounding box center [270, 19] width 60 height 12
click at [221, 20] on icon at bounding box center [219, 18] width 6 height 6
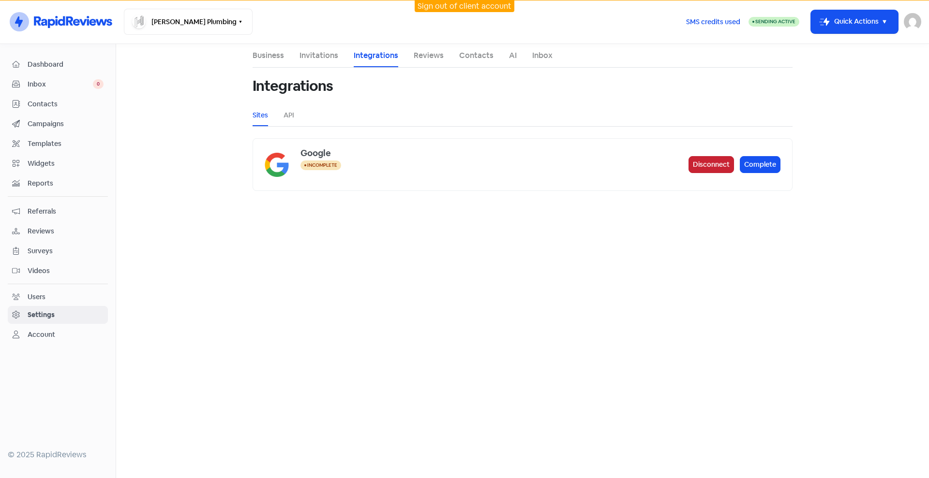
click at [720, 159] on button "Disconnect" at bounding box center [710, 164] width 45 height 17
click at [275, 56] on link "Business" at bounding box center [267, 56] width 31 height 12
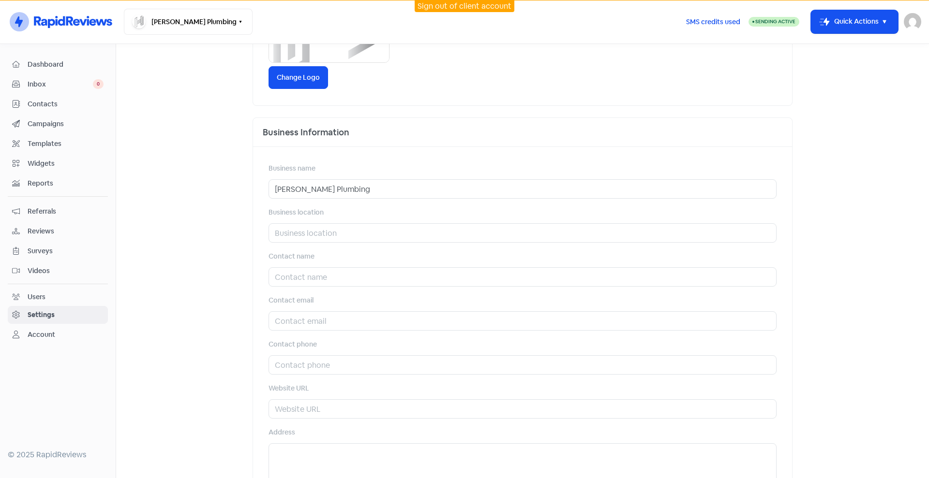
scroll to position [284, 0]
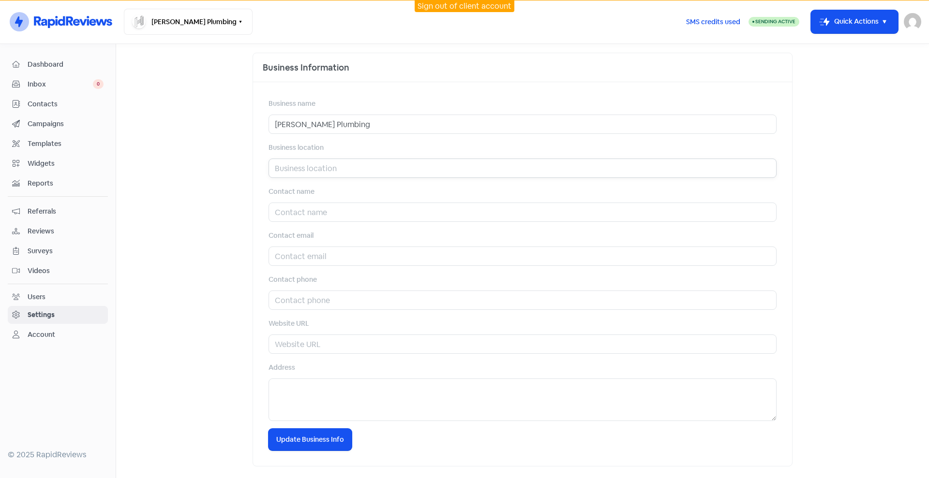
click at [417, 168] on input "text" at bounding box center [522, 168] width 508 height 19
type input "B"
type input "Rotorua"
click at [318, 442] on span "Update Business Info" at bounding box center [310, 440] width 68 height 10
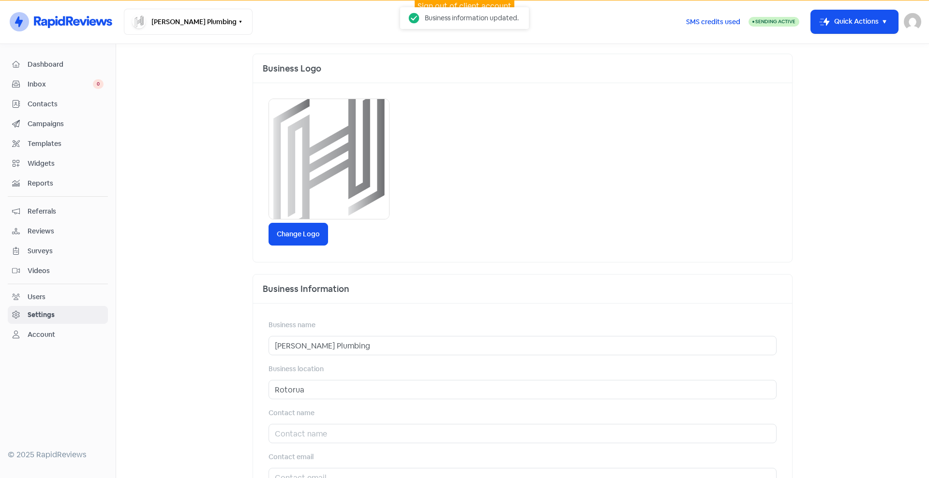
scroll to position [0, 0]
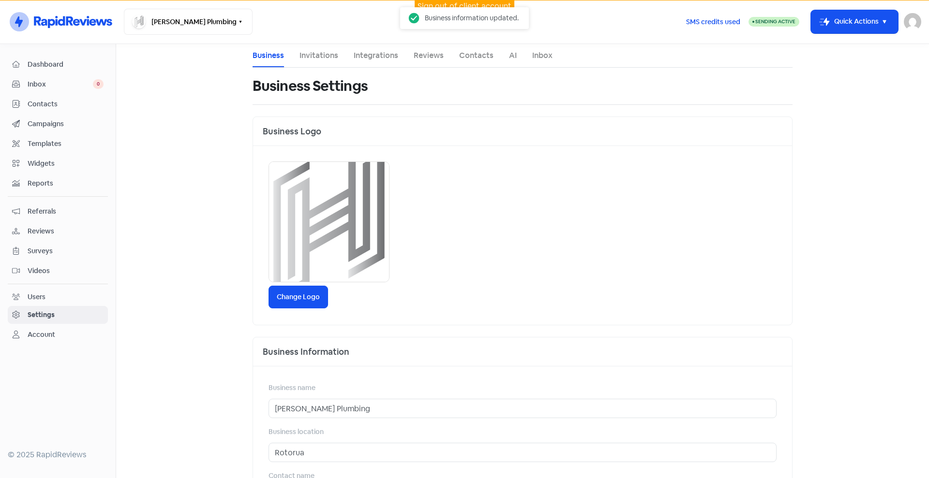
click at [382, 57] on link "Integrations" at bounding box center [376, 56] width 44 height 12
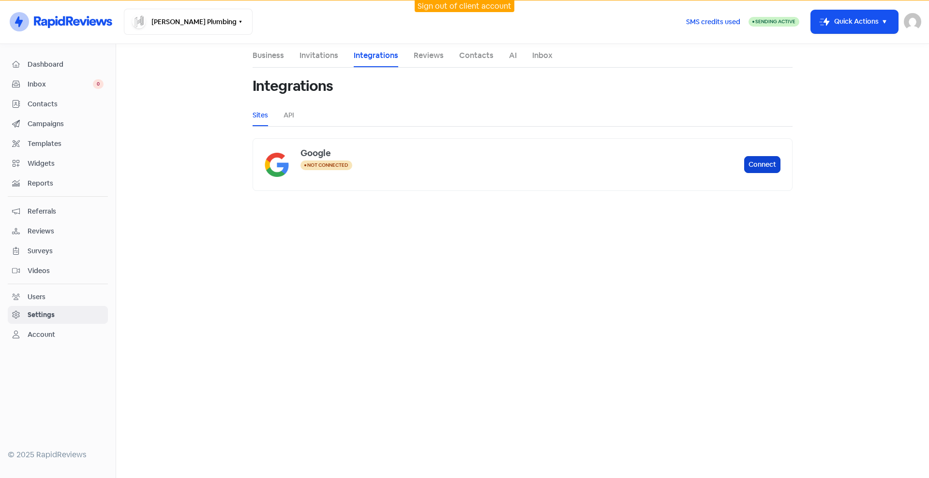
click at [769, 164] on button "Connect" at bounding box center [762, 164] width 36 height 17
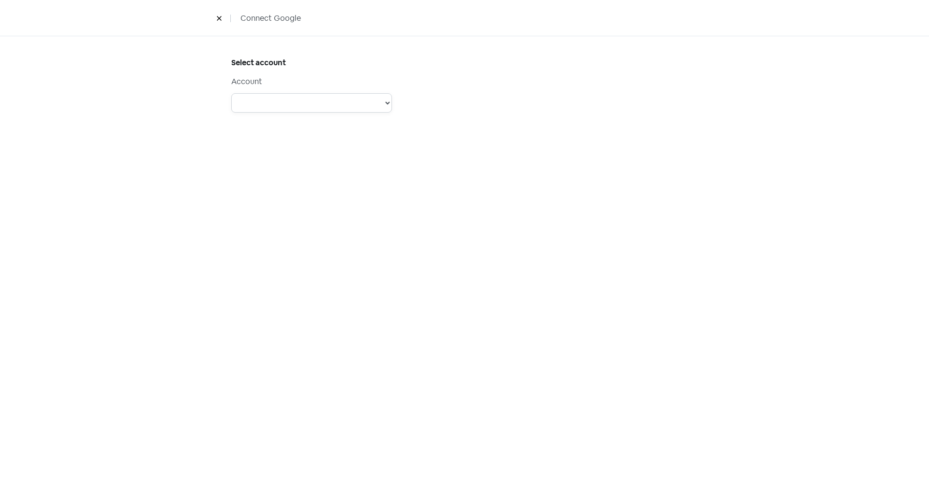
click at [357, 106] on select "Account: Support @Dimple - Type: PERSONAL - Role: Account: Physio Direct - Type…" at bounding box center [311, 102] width 161 height 19
select select "[object Object]"
click at [231, 93] on select "Account: Support @Dimple - Type: PERSONAL - Role: Account: Physio Direct - Type…" at bounding box center [311, 102] width 161 height 19
click at [329, 177] on select "Steens Tool and Die PeopleHQ Lakes Consultancy Ranolf Medical Centre Wayne Coon…" at bounding box center [311, 171] width 161 height 19
select select "[object Object]"
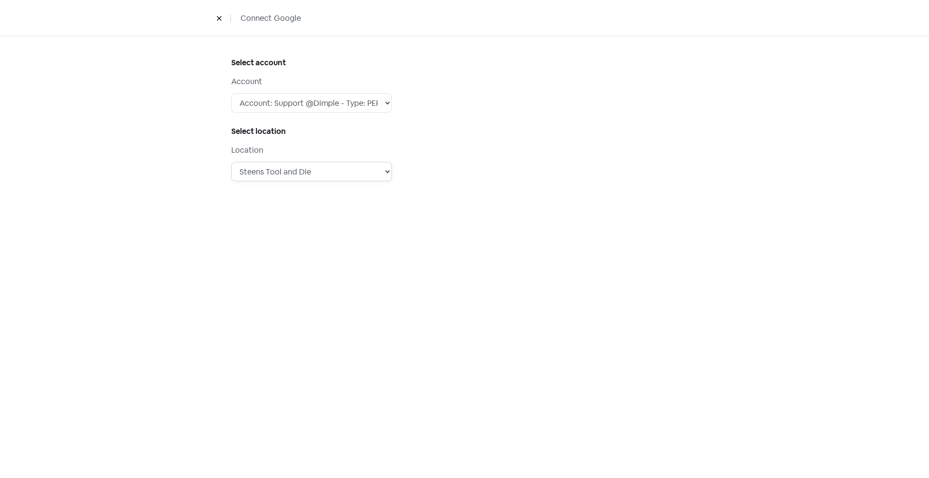
click at [231, 162] on select "Steens Tool and Die PeopleHQ Lakes Consultancy Ranolf Medical Centre Wayne Coon…" at bounding box center [311, 171] width 161 height 19
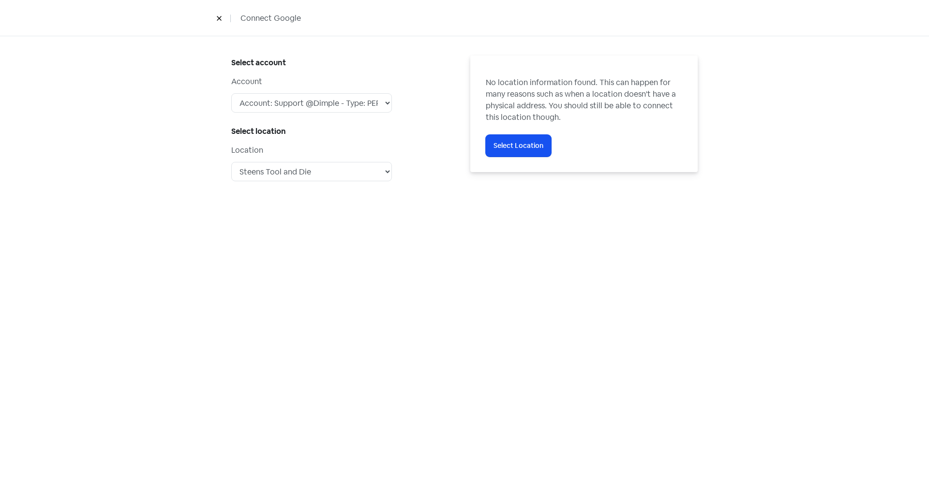
click at [657, 147] on div "Icon For Loading Select Location" at bounding box center [584, 146] width 196 height 22
click at [265, 171] on select "Steens Tool and Die PeopleHQ Lakes Consultancy Ranolf Medical Centre Wayne Coon…" at bounding box center [311, 171] width 161 height 19
click at [596, 384] on div "Select account Account Account: Support @Dimple - Type: PERSONAL - Role: Accoun…" at bounding box center [464, 257] width 929 height 442
click at [484, 363] on div "Select account Account Account: Support @Dimple - Type: PERSONAL - Role: Accoun…" at bounding box center [464, 257] width 929 height 442
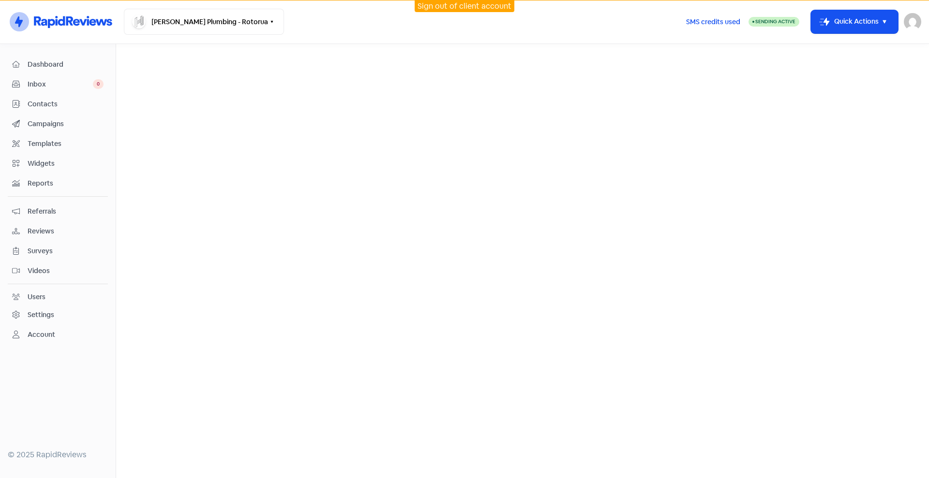
click at [34, 316] on div "Settings" at bounding box center [41, 315] width 27 height 10
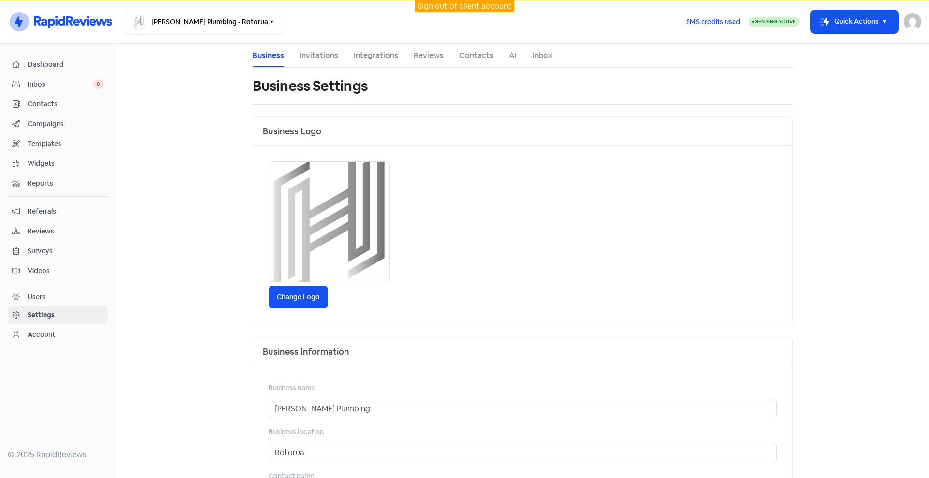
click at [916, 23] on img at bounding box center [911, 21] width 17 height 17
click at [47, 342] on link "Account" at bounding box center [58, 335] width 100 height 18
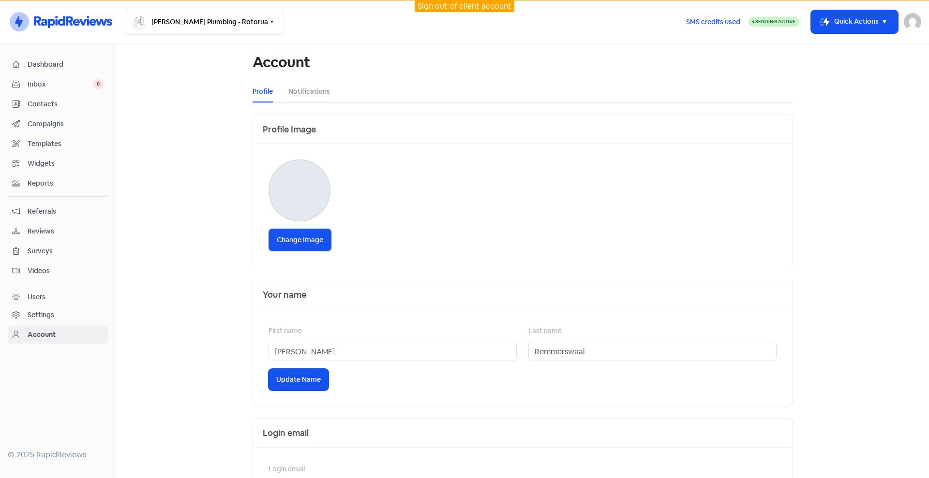
click at [515, 213] on div at bounding box center [522, 191] width 508 height 62
click at [66, 82] on span "Inbox" at bounding box center [60, 84] width 65 height 10
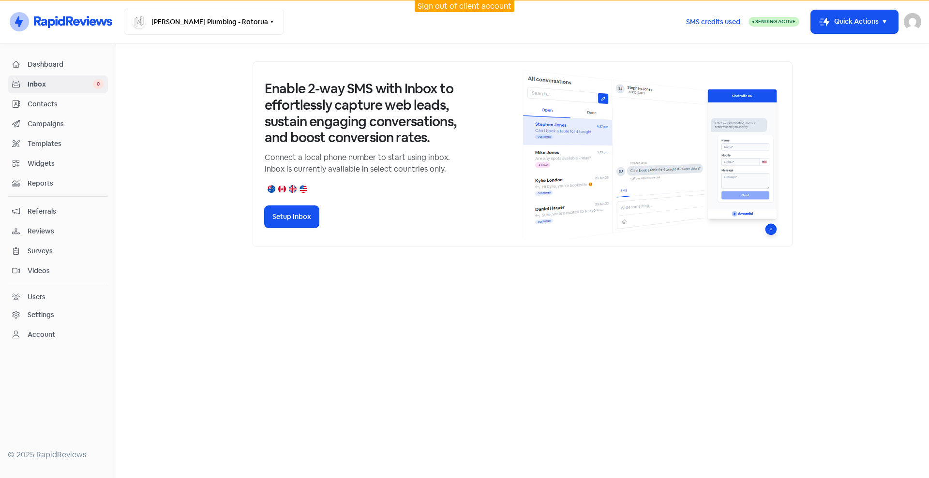
click at [111, 182] on div "Dashboard Inbox 0 Contacts Campaigns Templates Widgets Reports Referrals Review…" at bounding box center [58, 261] width 116 height 411
click at [35, 217] on link "Referrals" at bounding box center [58, 212] width 100 height 18
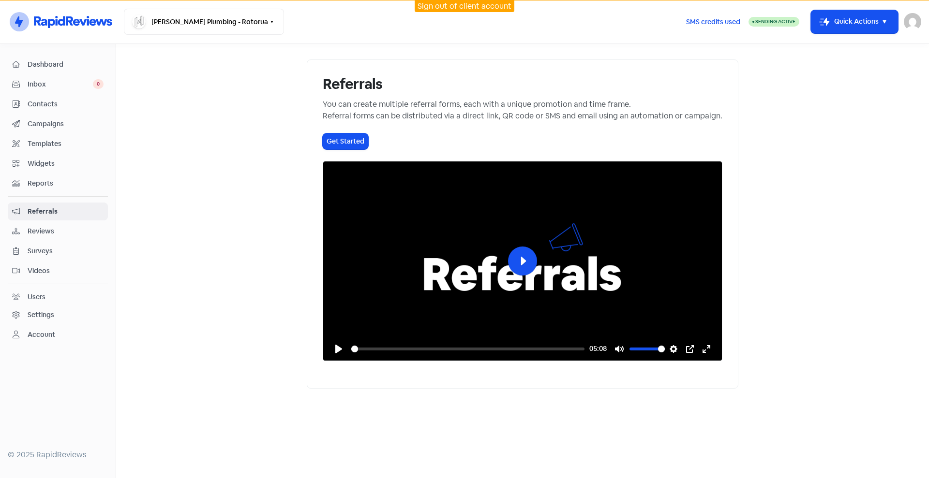
click at [60, 234] on span "Reviews" at bounding box center [66, 231] width 76 height 10
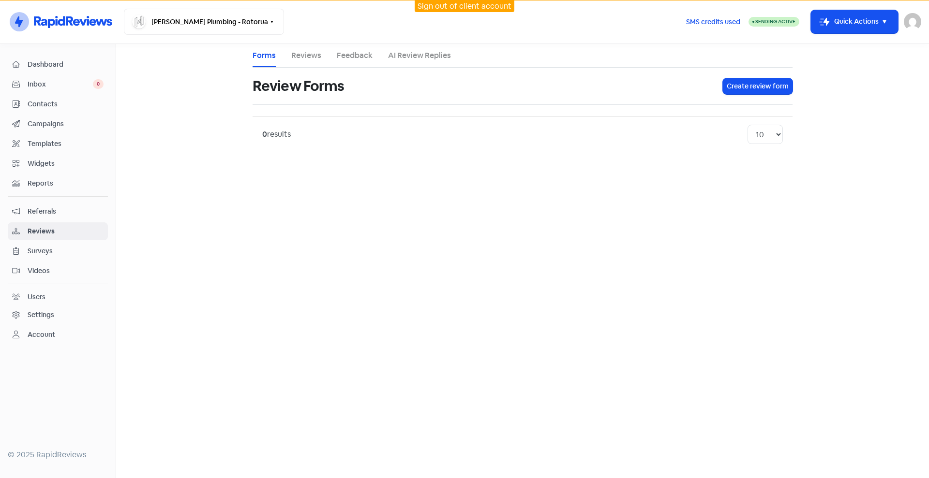
click at [49, 249] on span "Surveys" at bounding box center [66, 251] width 76 height 10
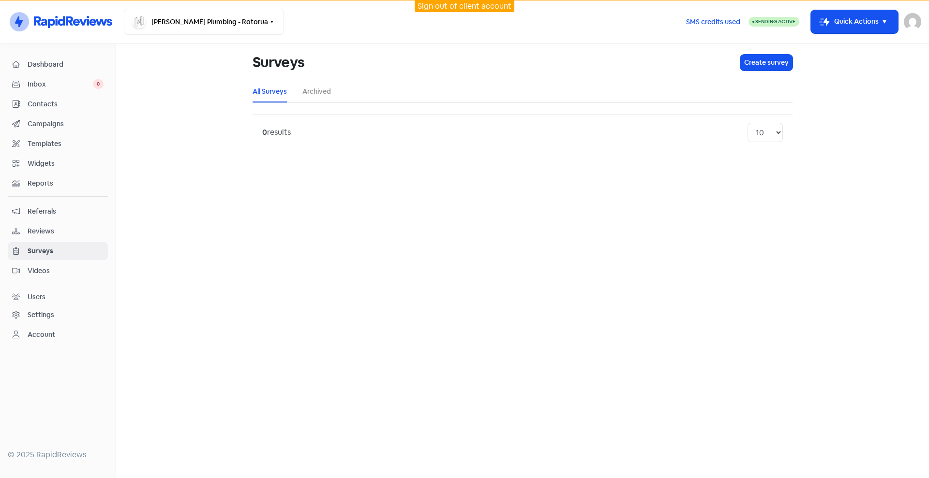
click at [41, 272] on span "Videos" at bounding box center [66, 271] width 76 height 10
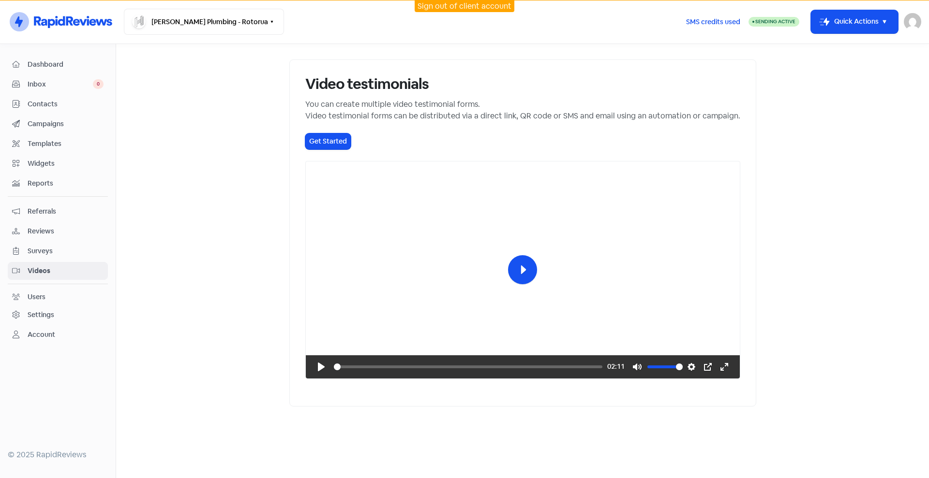
click at [42, 294] on div "Users" at bounding box center [37, 297] width 18 height 10
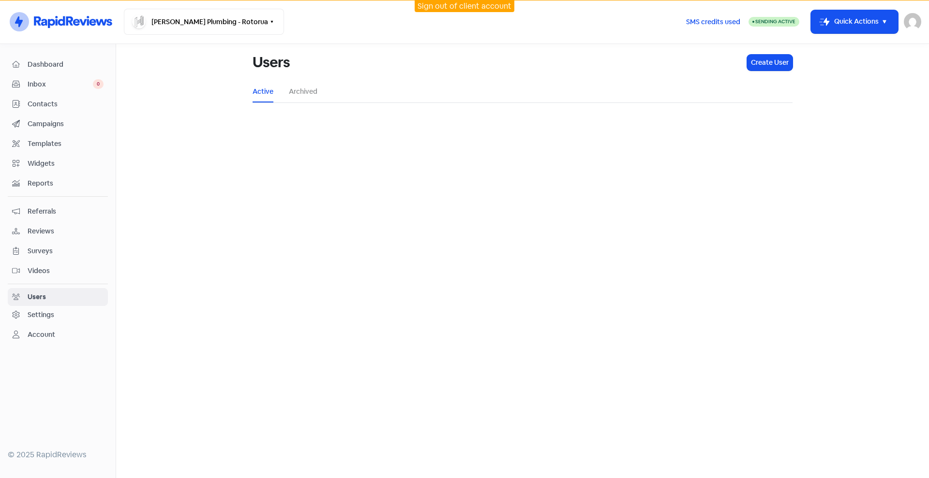
click at [48, 313] on div "Settings" at bounding box center [41, 315] width 27 height 10
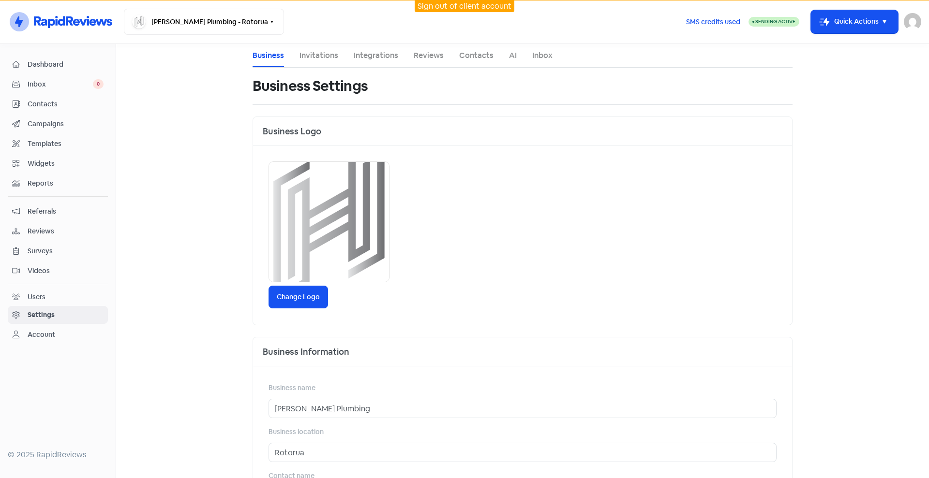
click at [35, 291] on link "Users" at bounding box center [58, 297] width 100 height 18
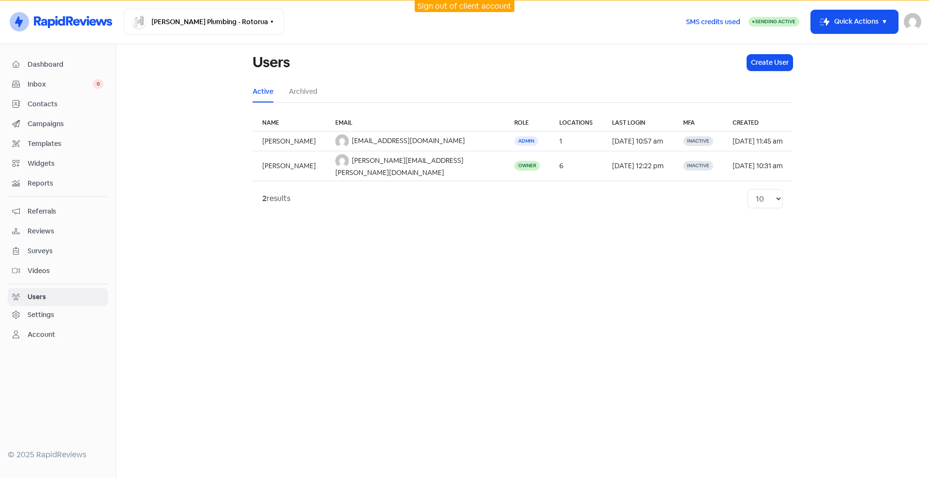
click at [42, 318] on div "Settings" at bounding box center [41, 315] width 27 height 10
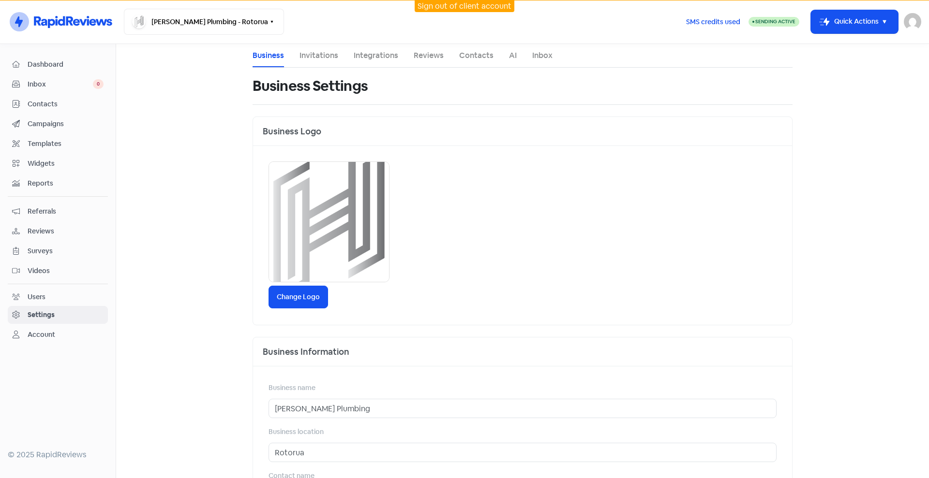
click at [919, 23] on img at bounding box center [911, 21] width 17 height 17
click at [872, 84] on link "Sign out" at bounding box center [812, 88] width 216 height 15
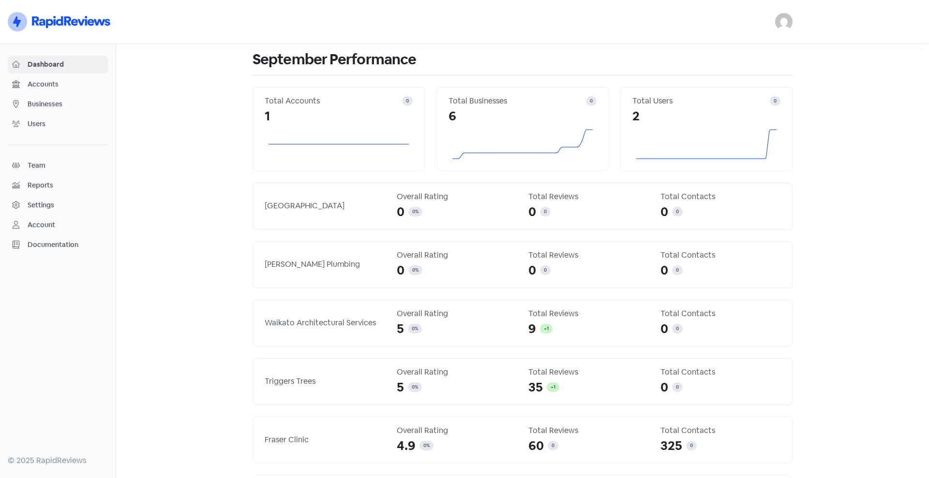
click at [786, 19] on img at bounding box center [783, 21] width 17 height 17
click at [737, 88] on link "Sign out" at bounding box center [730, 88] width 122 height 15
